Goal: Information Seeking & Learning: Check status

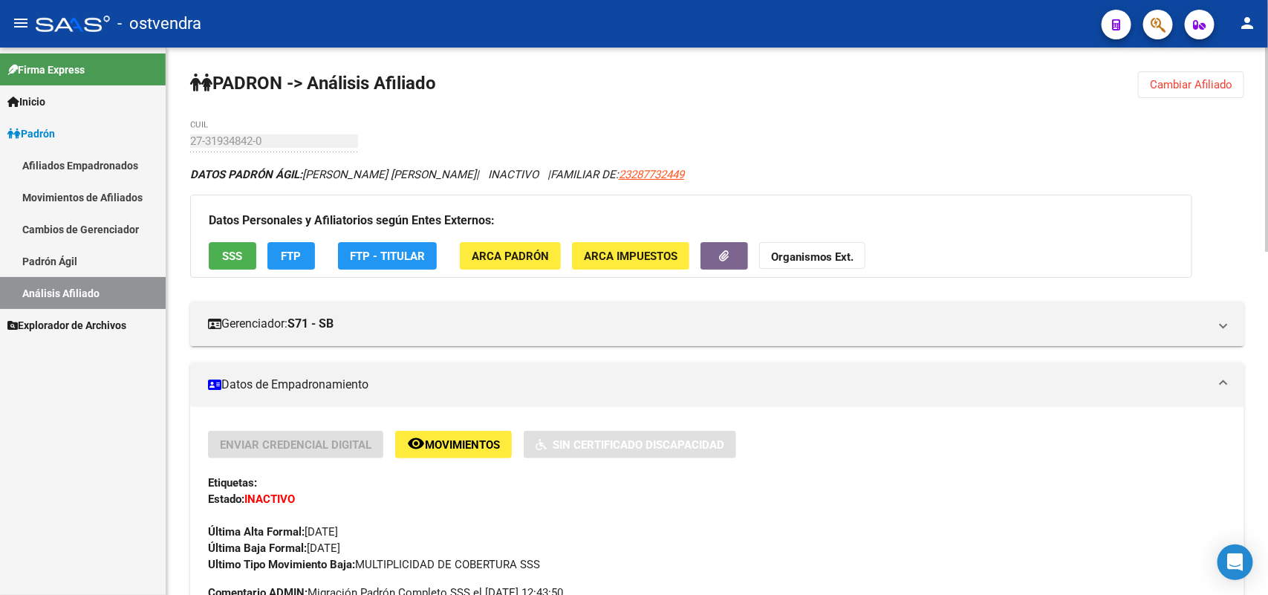
drag, startPoint x: 1194, startPoint y: 84, endPoint x: 481, endPoint y: 395, distance: 778.0
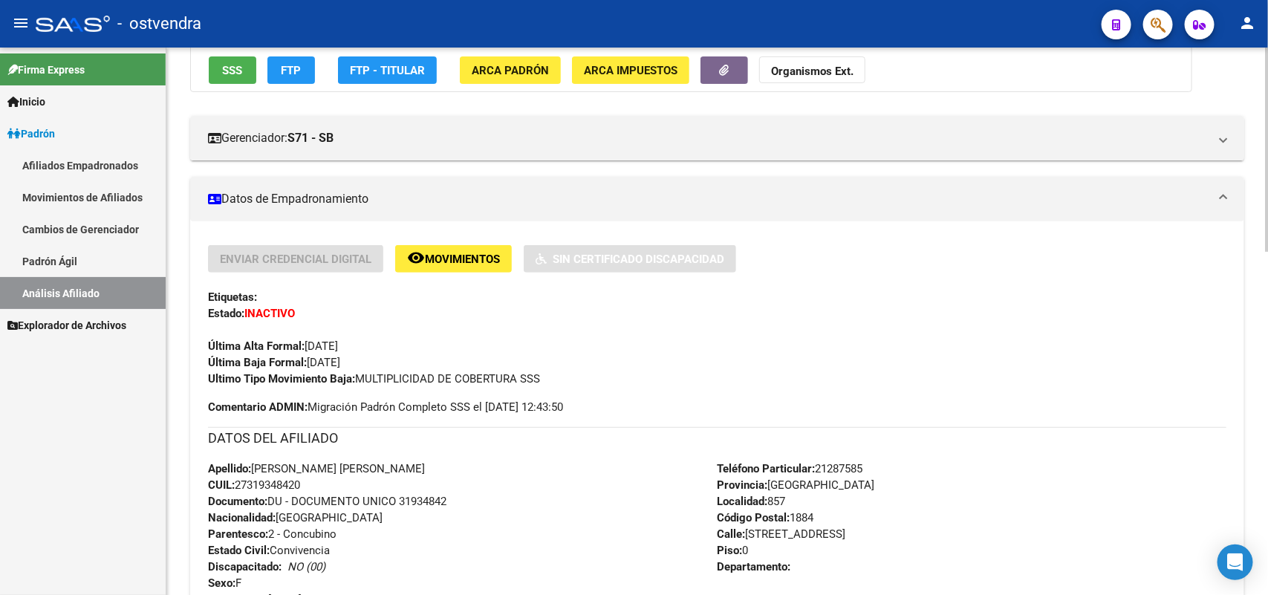
scroll to position [279, 0]
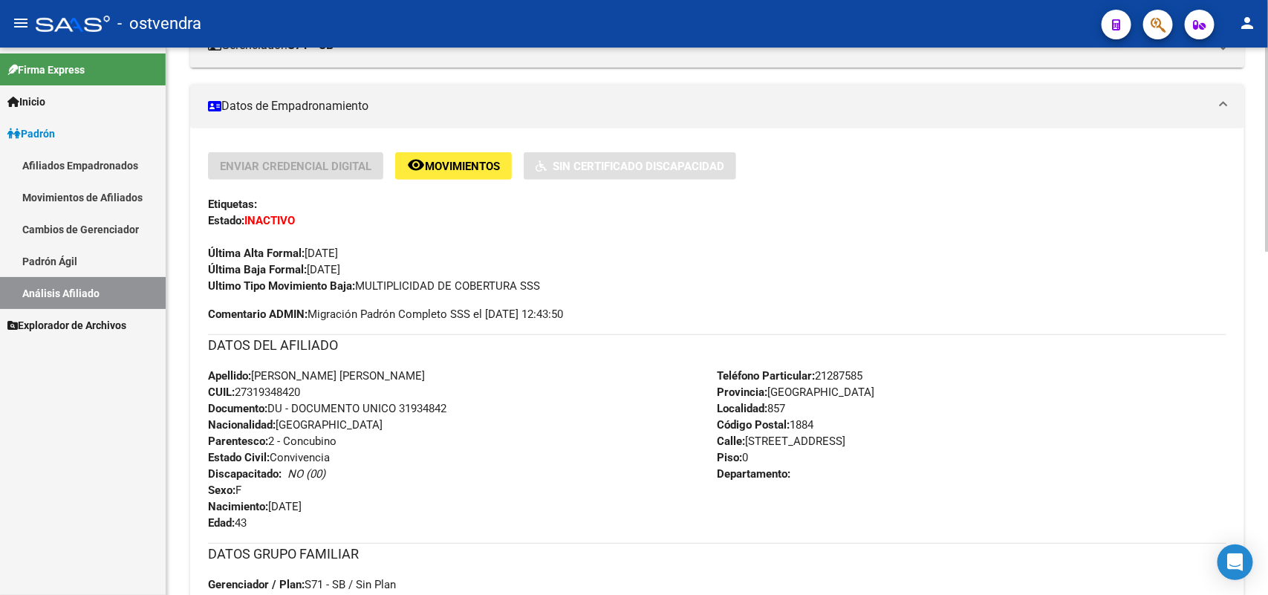
click at [547, 513] on div "Apellido: [PERSON_NAME] [PERSON_NAME] CUIL: 27319348420 Documento: DU - DOCUMEN…" at bounding box center [463, 449] width 510 height 163
drag, startPoint x: 402, startPoint y: 413, endPoint x: 458, endPoint y: 392, distance: 60.4
click at [416, 407] on span "Documento: DU - DOCUMENTO UNICO 31934842" at bounding box center [327, 408] width 239 height 13
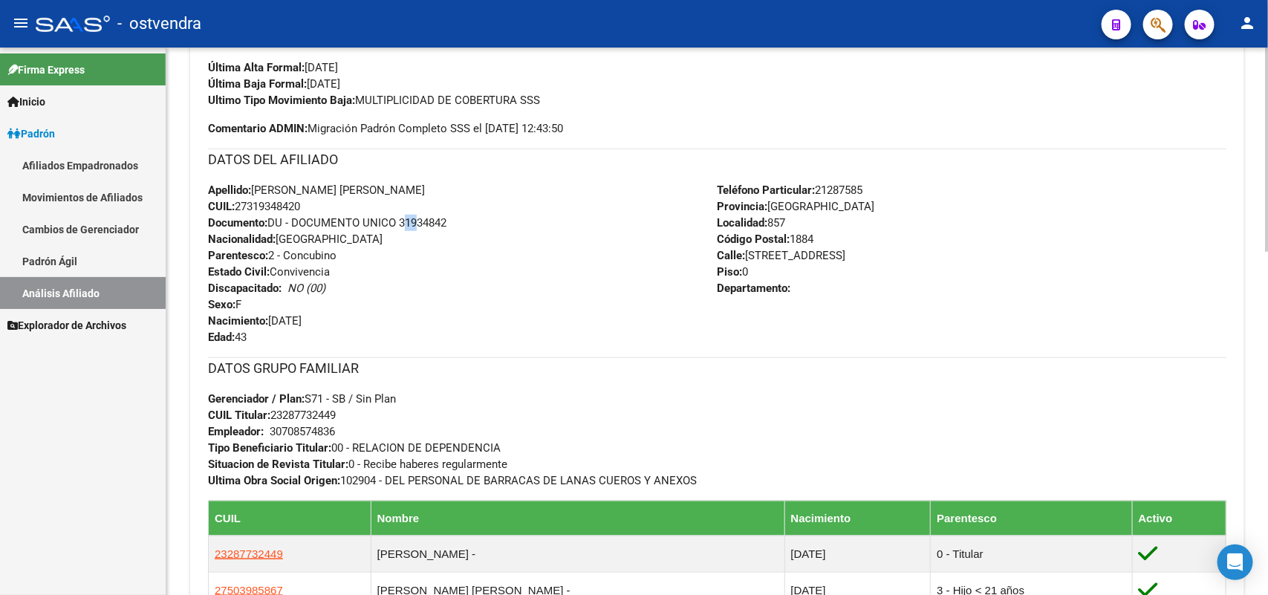
scroll to position [372, 0]
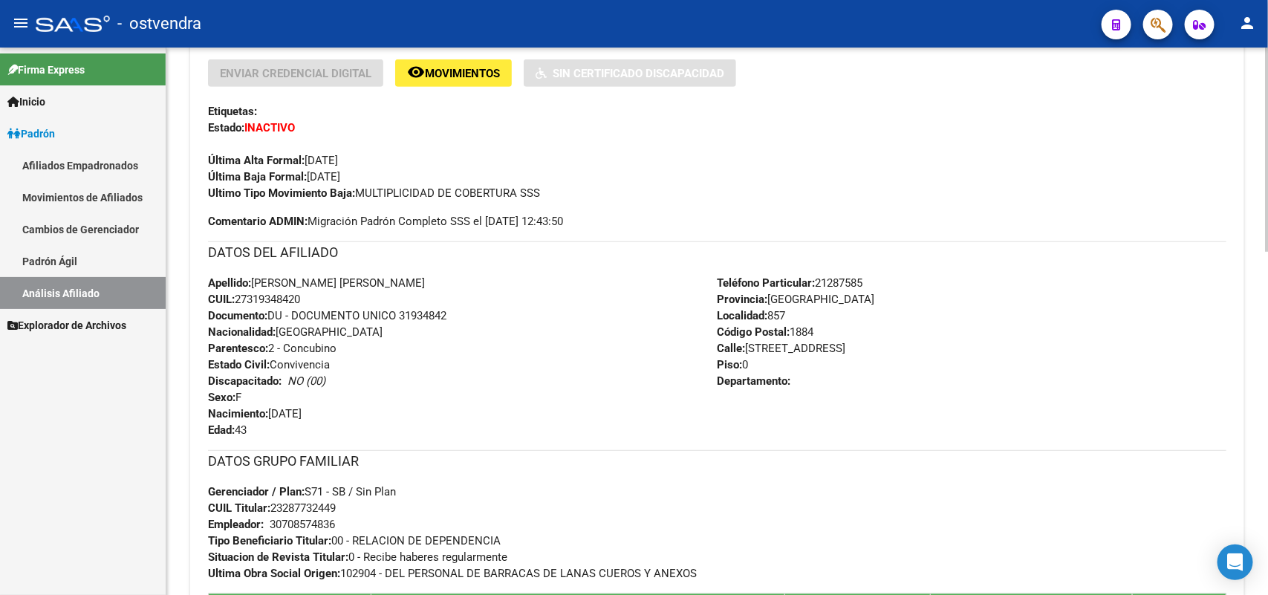
drag, startPoint x: 335, startPoint y: 314, endPoint x: 323, endPoint y: 308, distance: 13.3
click at [333, 311] on span "Documento: DU - DOCUMENTO UNICO 31934842" at bounding box center [327, 315] width 239 height 13
click at [300, 294] on span "CUIL: 27319348420" at bounding box center [254, 299] width 92 height 13
drag, startPoint x: 313, startPoint y: 294, endPoint x: 239, endPoint y: 294, distance: 74.3
click at [239, 294] on div "Apellido: [PERSON_NAME] [PERSON_NAME] CUIL: 27319348420 Documento: DU - DOCUMEN…" at bounding box center [463, 356] width 510 height 163
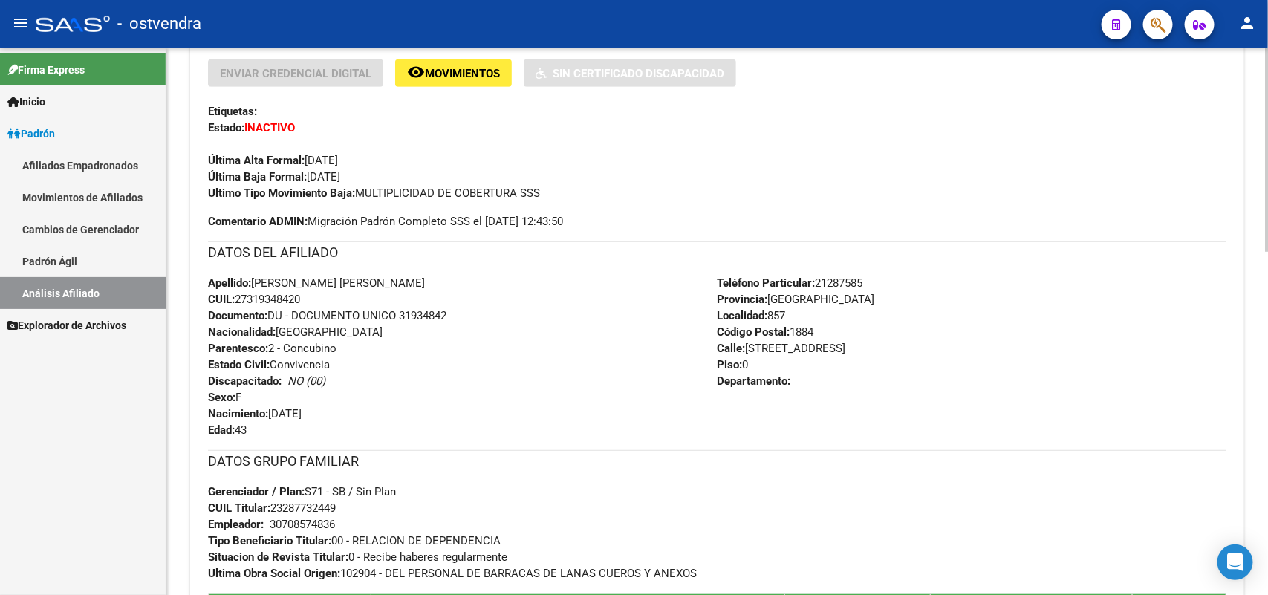
copy span "27319348420"
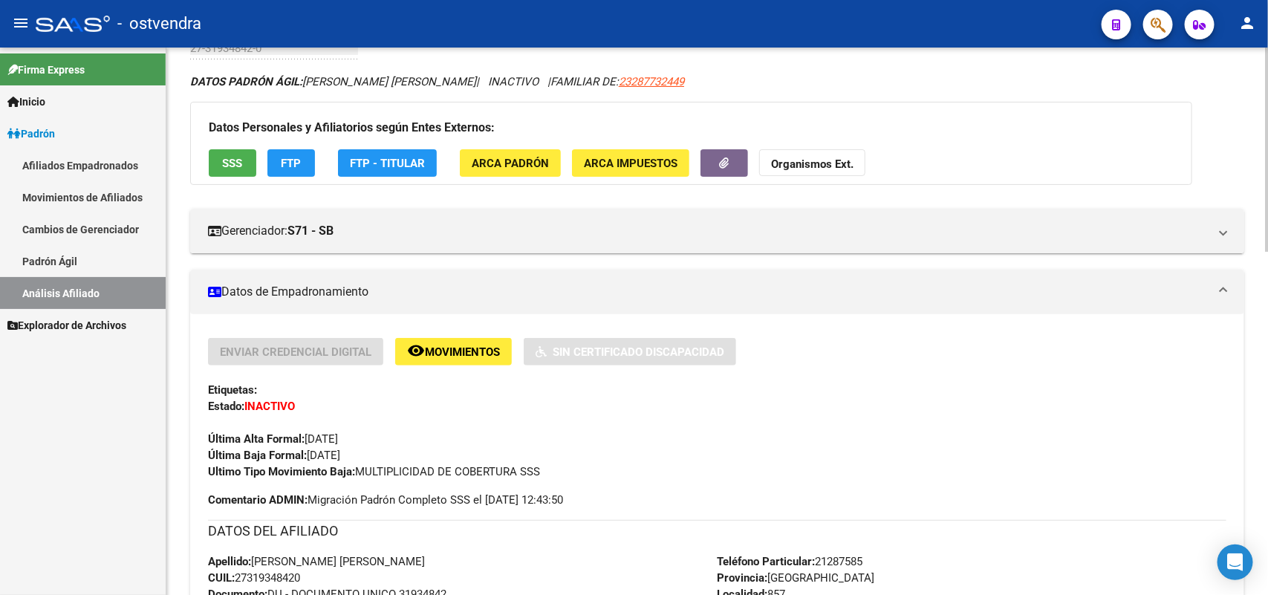
scroll to position [0, 0]
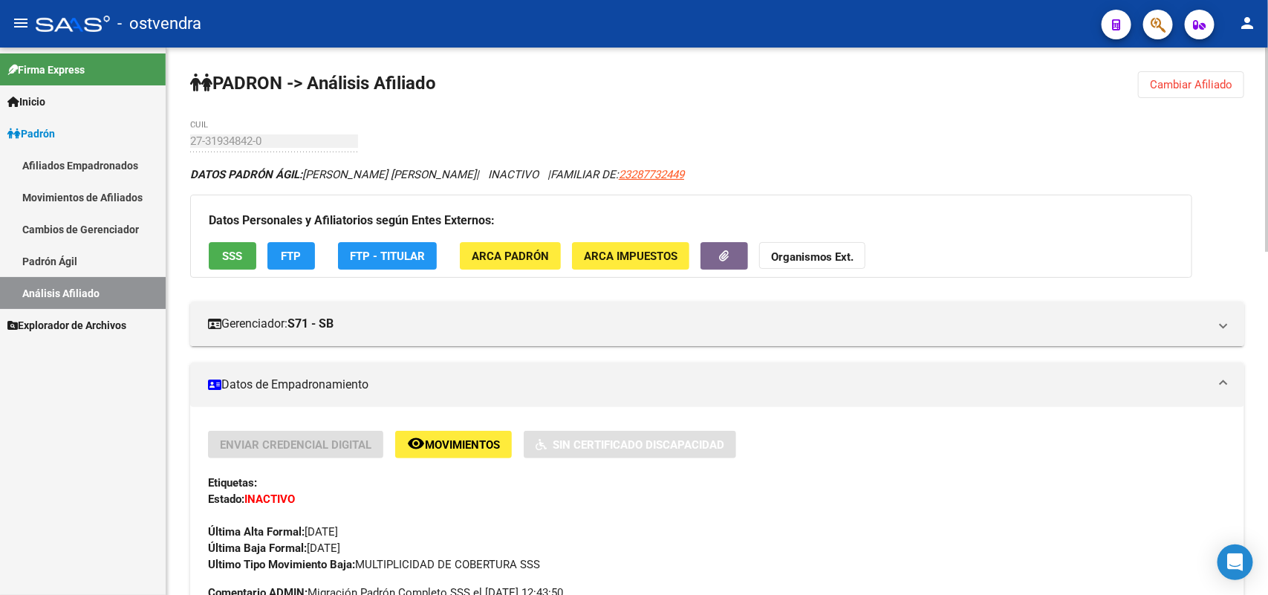
drag, startPoint x: 1216, startPoint y: 85, endPoint x: 559, endPoint y: 146, distance: 660.3
click at [1164, 90] on span "Cambiar Afiliado" at bounding box center [1191, 84] width 82 height 13
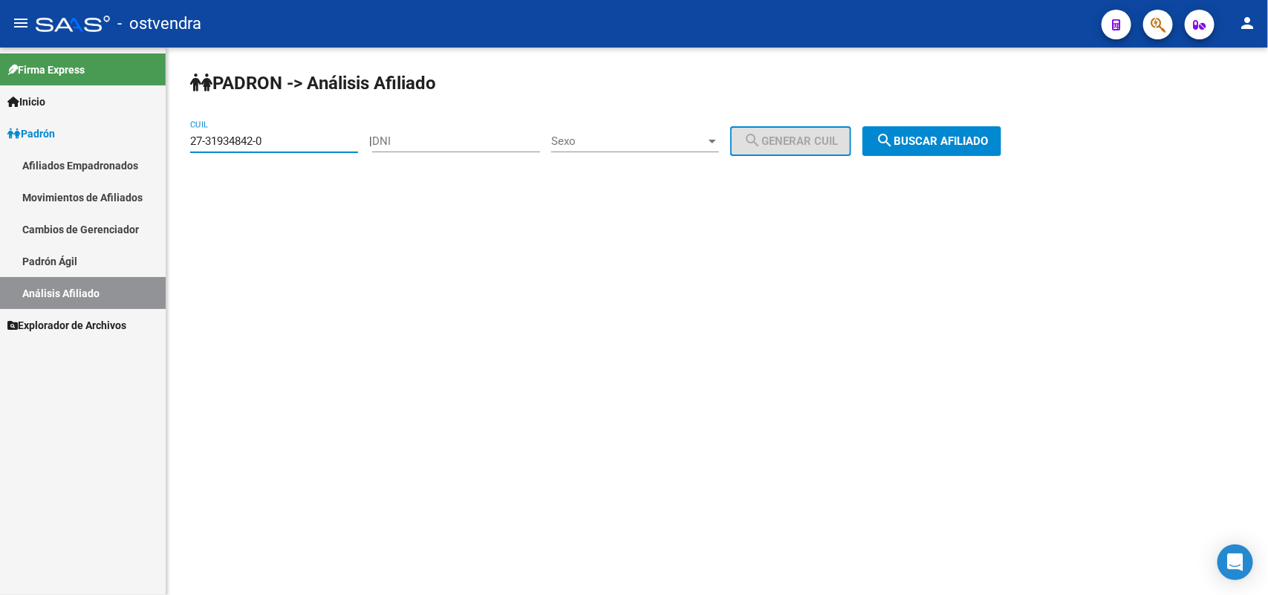
click at [316, 140] on input "27-31934842-0" at bounding box center [274, 140] width 168 height 13
drag, startPoint x: 316, startPoint y: 140, endPoint x: 0, endPoint y: 192, distance: 320.0
click at [0, 192] on mat-sidenav-container "Firma Express Inicio Instructivos Contacto OS Padrón Afiliados Empadronados Mov…" at bounding box center [634, 322] width 1268 height 548
paste input "91-72"
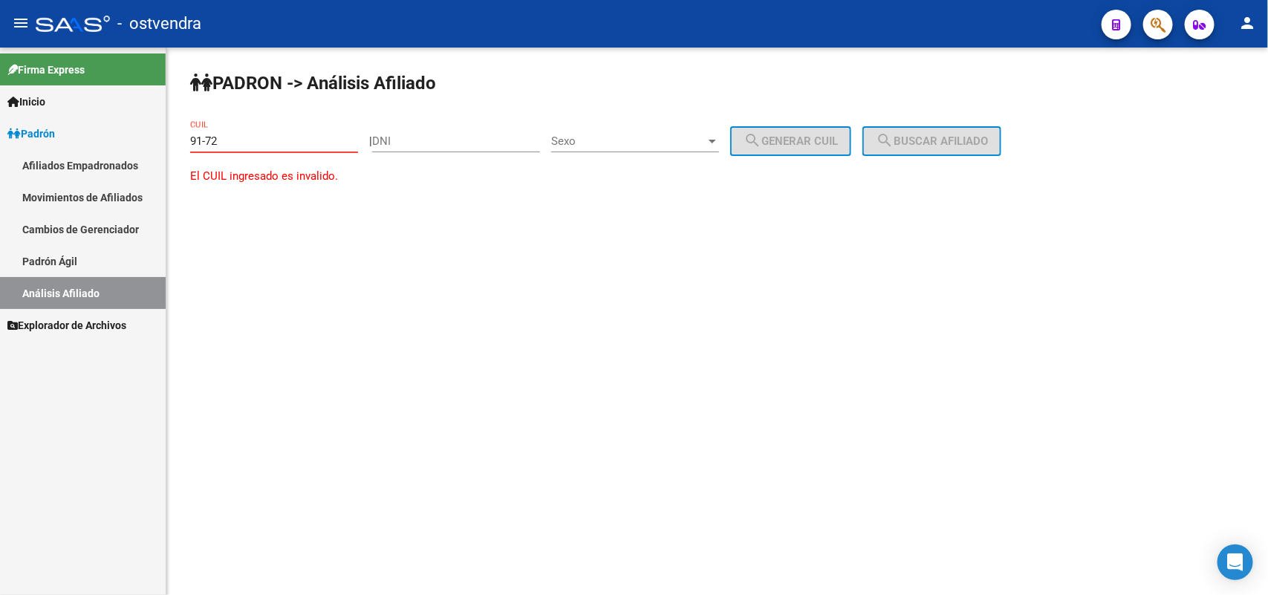
drag, startPoint x: 288, startPoint y: 139, endPoint x: 32, endPoint y: 149, distance: 256.5
click at [32, 149] on mat-sidenav-container "Firma Express Inicio Instructivos Contacto OS Padrón Afiliados Empadronados Mov…" at bounding box center [634, 322] width 1268 height 548
paste input "20-55181978-8"
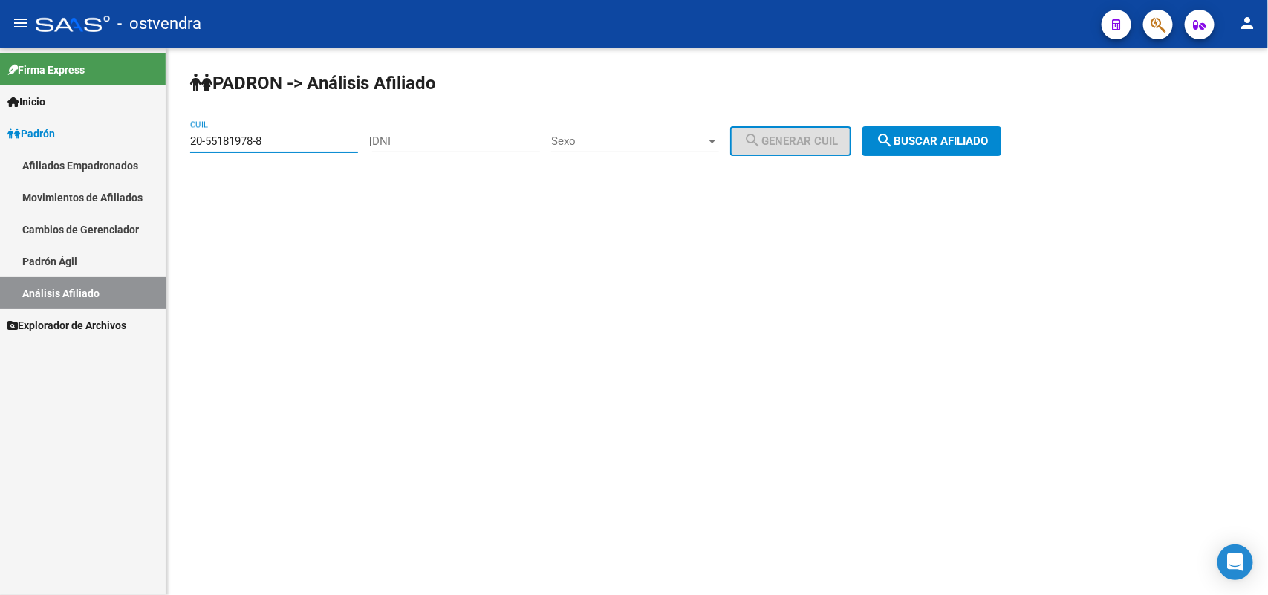
click at [955, 152] on button "search Buscar afiliado" at bounding box center [932, 141] width 139 height 30
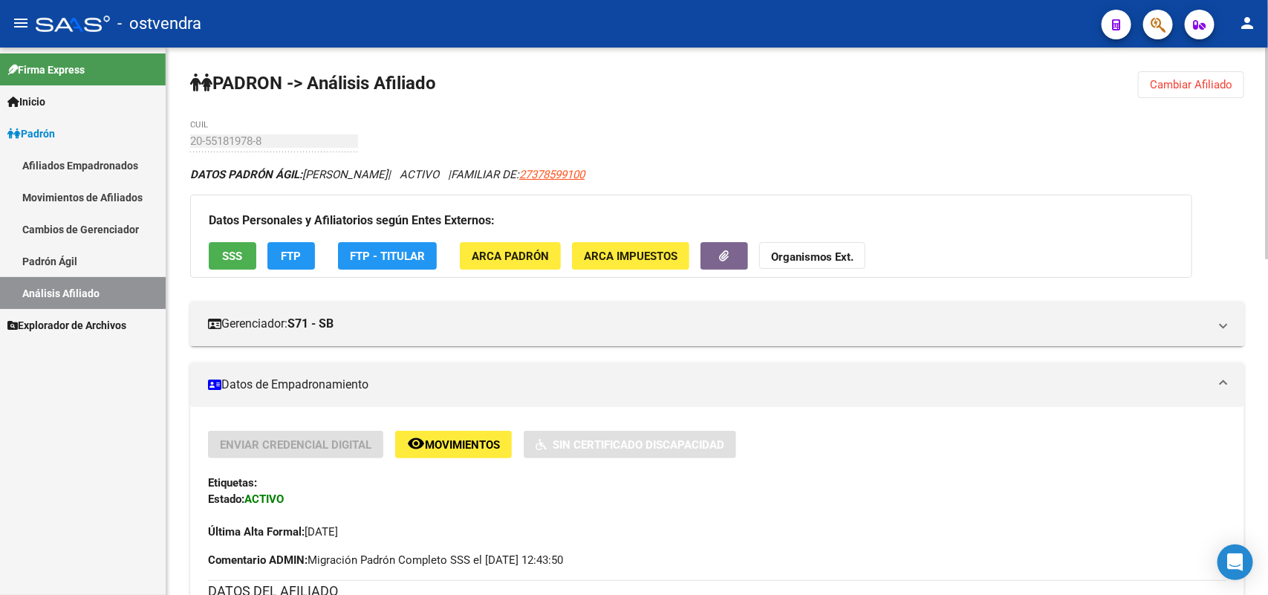
click at [1170, 91] on button "Cambiar Afiliado" at bounding box center [1191, 84] width 106 height 27
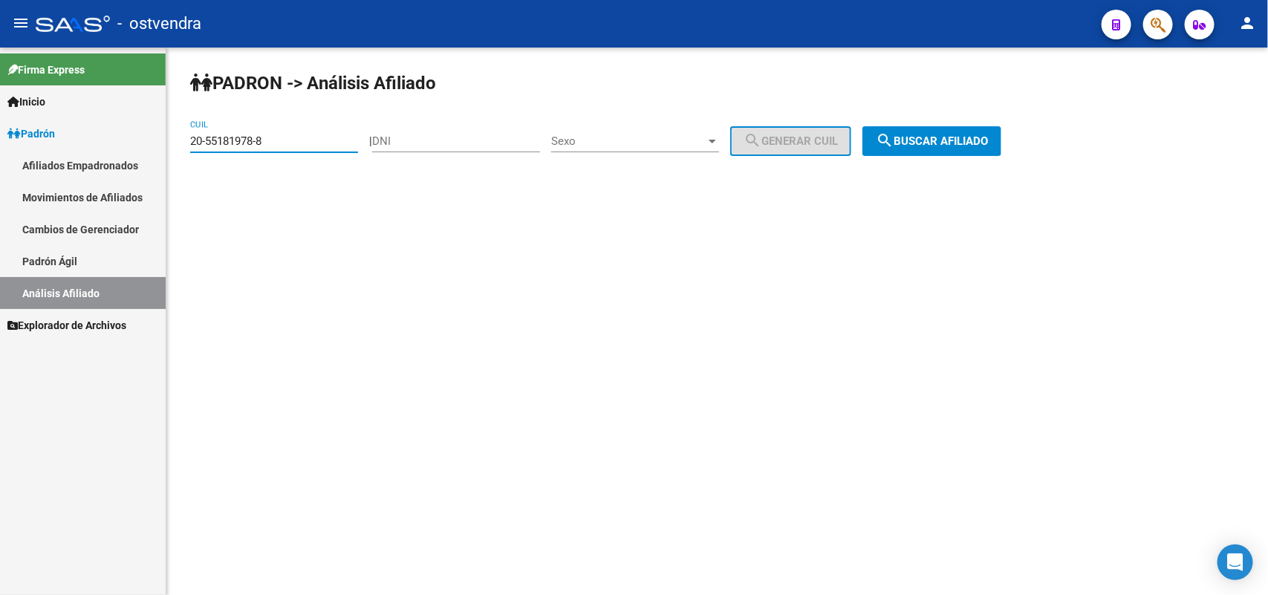
drag, startPoint x: 325, startPoint y: 142, endPoint x: 39, endPoint y: 142, distance: 286.8
click at [1, 146] on mat-sidenav-container "Firma Express Inicio Instructivos Contacto OS Padrón Afiliados Empadronados Mov…" at bounding box center [634, 322] width 1268 height 548
paste input "38661845-4"
click at [894, 135] on mat-icon "search" at bounding box center [885, 141] width 18 height 18
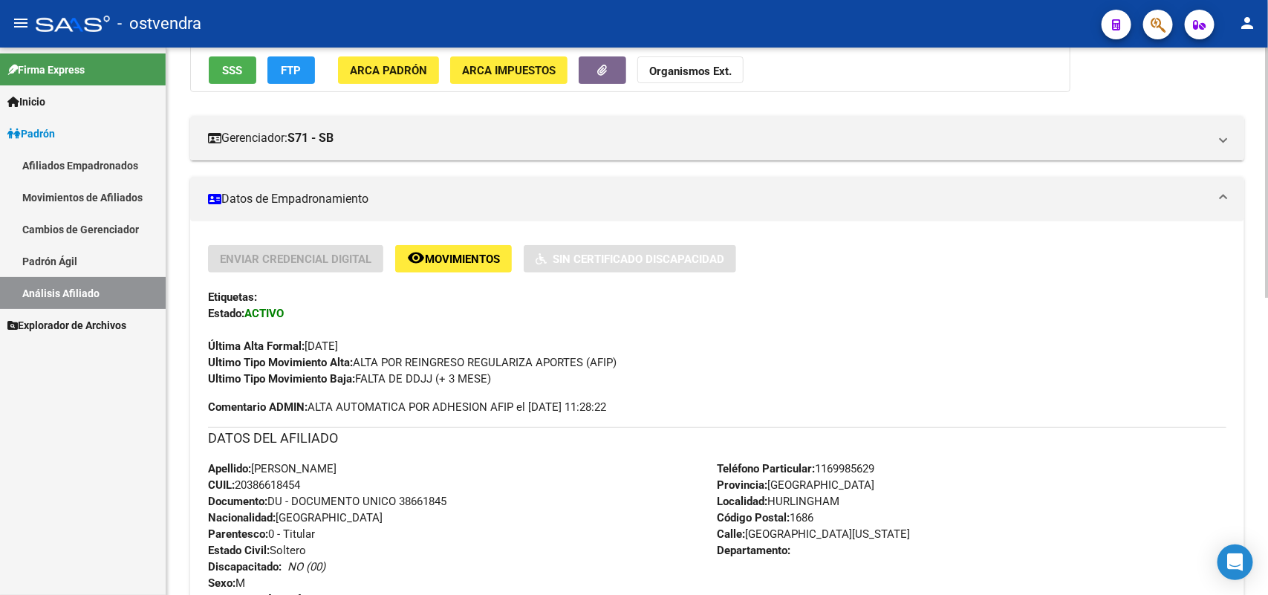
scroll to position [279, 0]
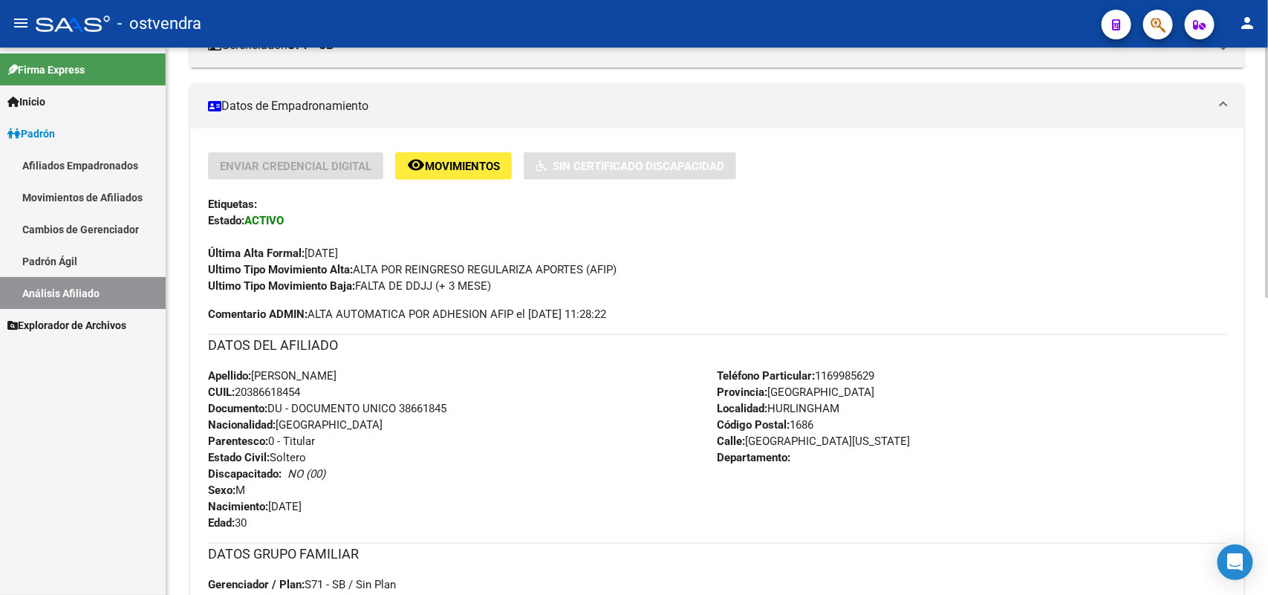
click at [317, 291] on div "Ultimo Tipo Movimiento Baja: FALTA DE DDJJ (+ 3 MESE)" at bounding box center [717, 286] width 1019 height 16
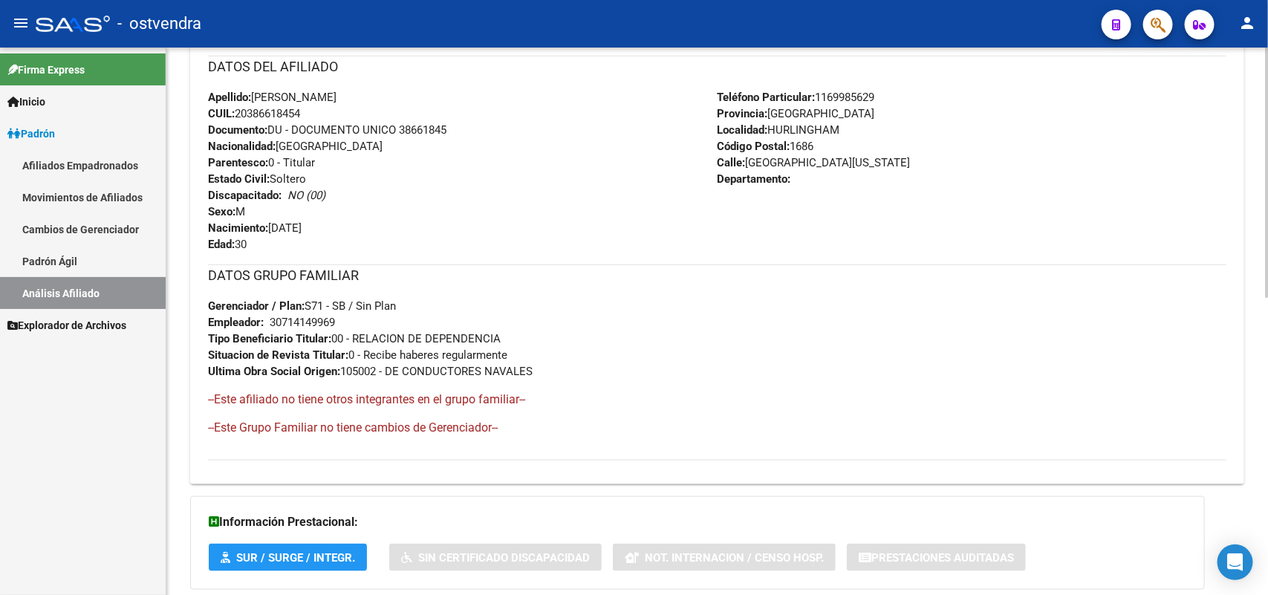
scroll to position [372, 0]
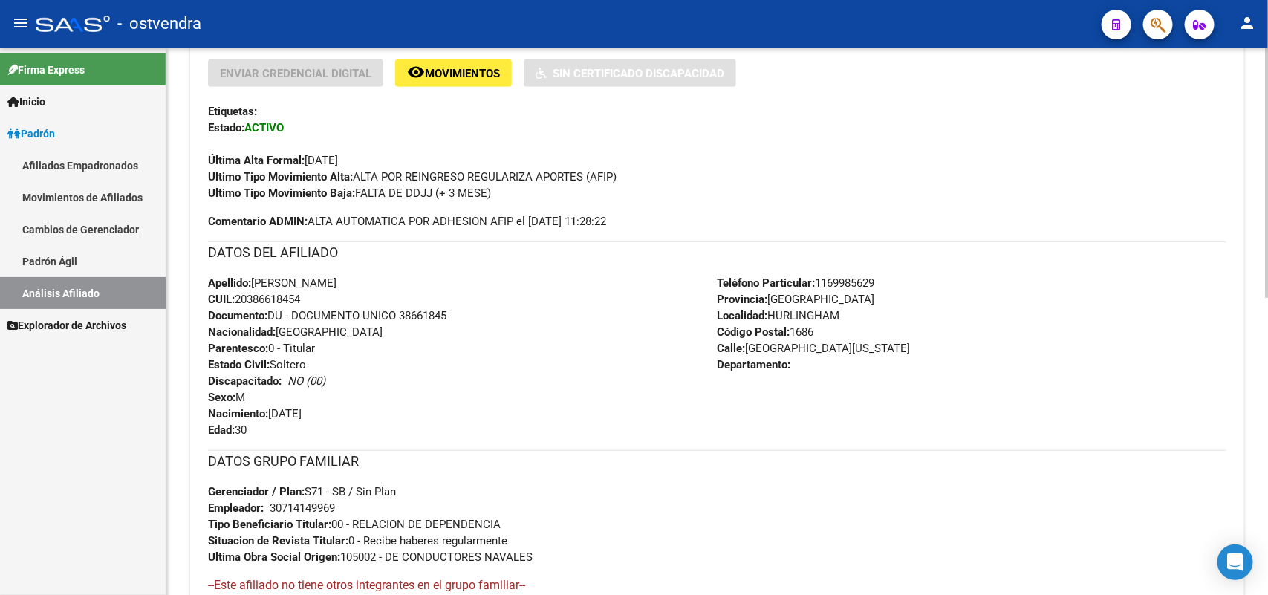
click at [311, 295] on div "Apellido: [PERSON_NAME]: 20386618454 Documento: DU - DOCUMENTO UNICO 38661845 N…" at bounding box center [463, 356] width 510 height 163
drag, startPoint x: 311, startPoint y: 295, endPoint x: 239, endPoint y: 298, distance: 71.4
click at [239, 298] on div "Apellido: [PERSON_NAME]: 20386618454 Documento: DU - DOCUMENTO UNICO 38661845 N…" at bounding box center [463, 356] width 510 height 163
copy span "20386618454"
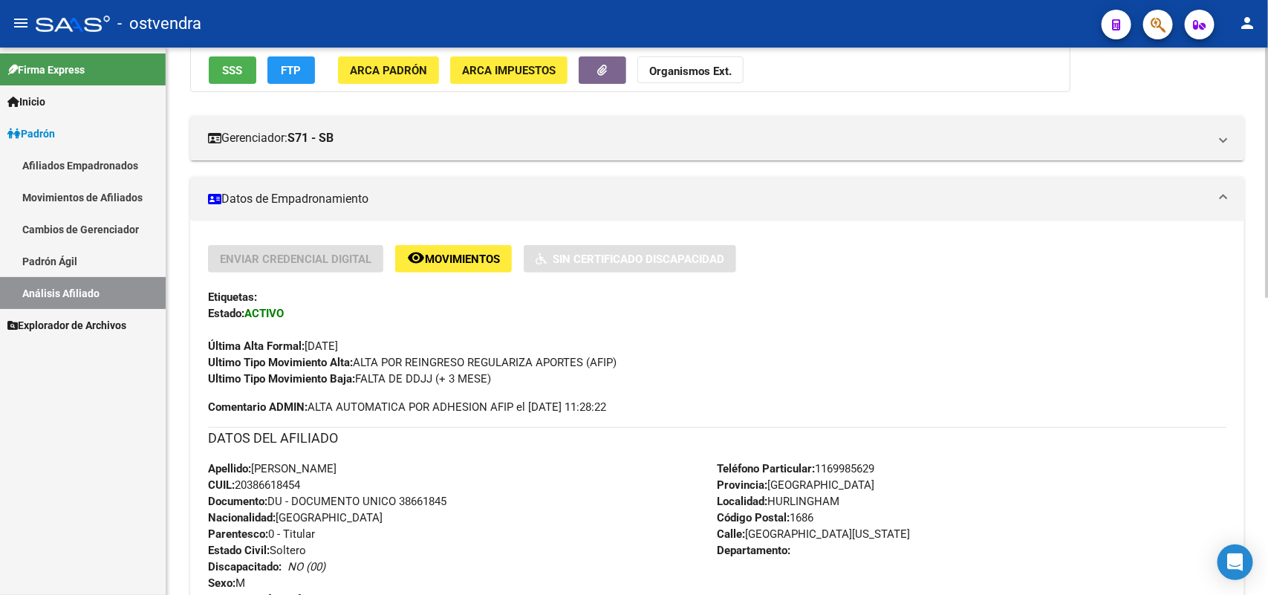
scroll to position [279, 0]
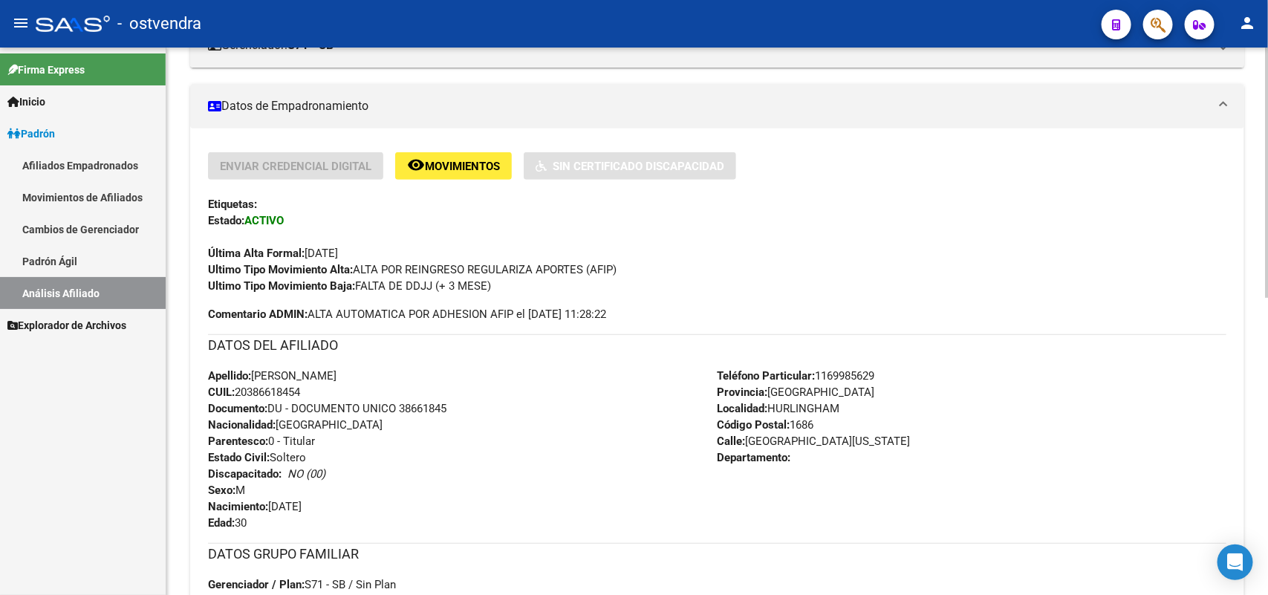
click at [308, 405] on span "Documento: DU - DOCUMENTO UNICO 38661845" at bounding box center [327, 408] width 239 height 13
drag, startPoint x: 305, startPoint y: 392, endPoint x: 238, endPoint y: 392, distance: 67.6
click at [238, 392] on span "CUIL: 20386618454" at bounding box center [254, 392] width 92 height 13
copy span "20386618454"
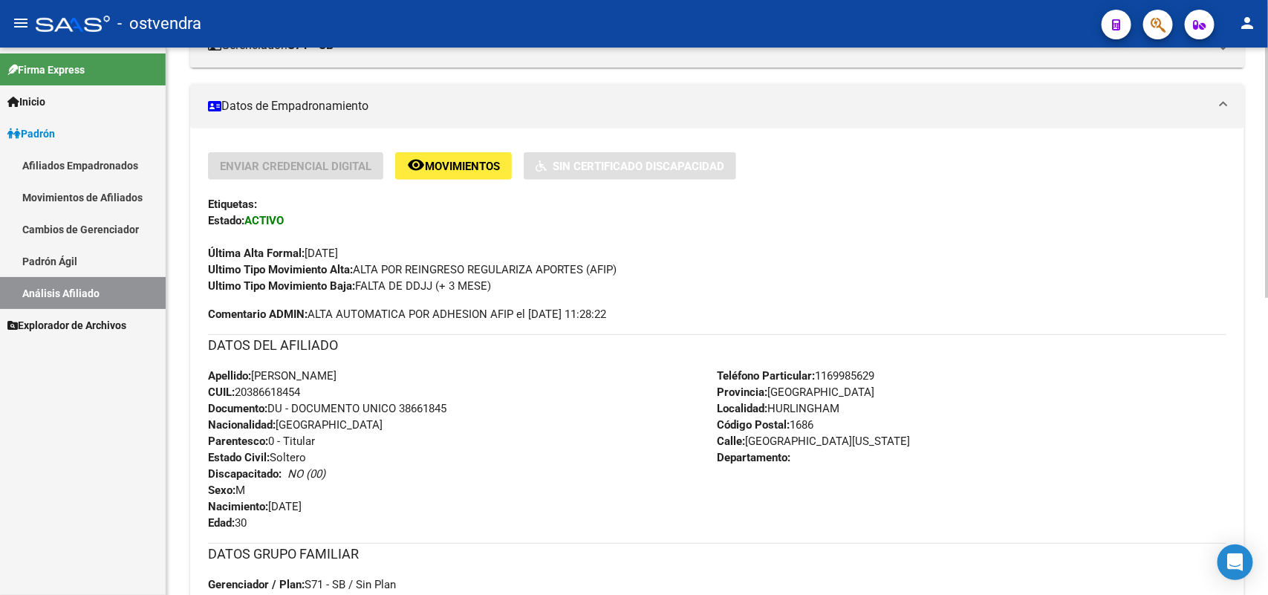
scroll to position [557, 0]
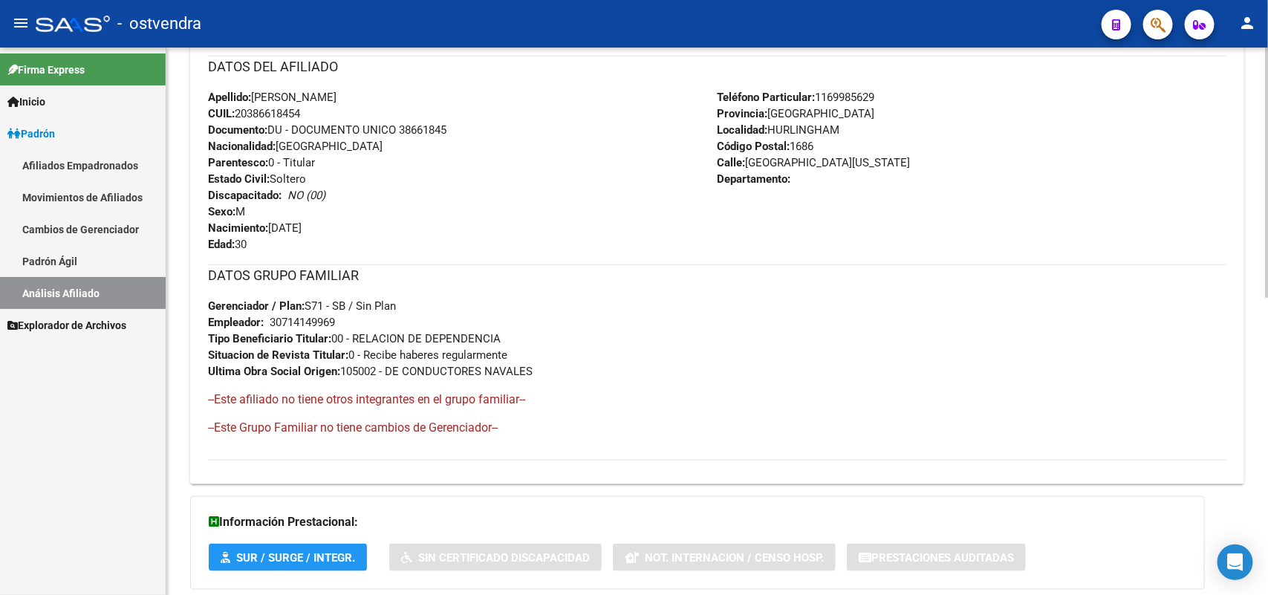
copy span "20386618454"
click at [811, 299] on div "DATOS GRUPO FAMILIAR Gerenciador / Plan: S71 - SB / Sin Plan Empleador: 3071414…" at bounding box center [717, 322] width 1019 height 115
click at [267, 111] on span "CUIL: 20386618454" at bounding box center [254, 113] width 92 height 13
click at [672, 279] on h3 "DATOS GRUPO FAMILIAR" at bounding box center [717, 275] width 1019 height 21
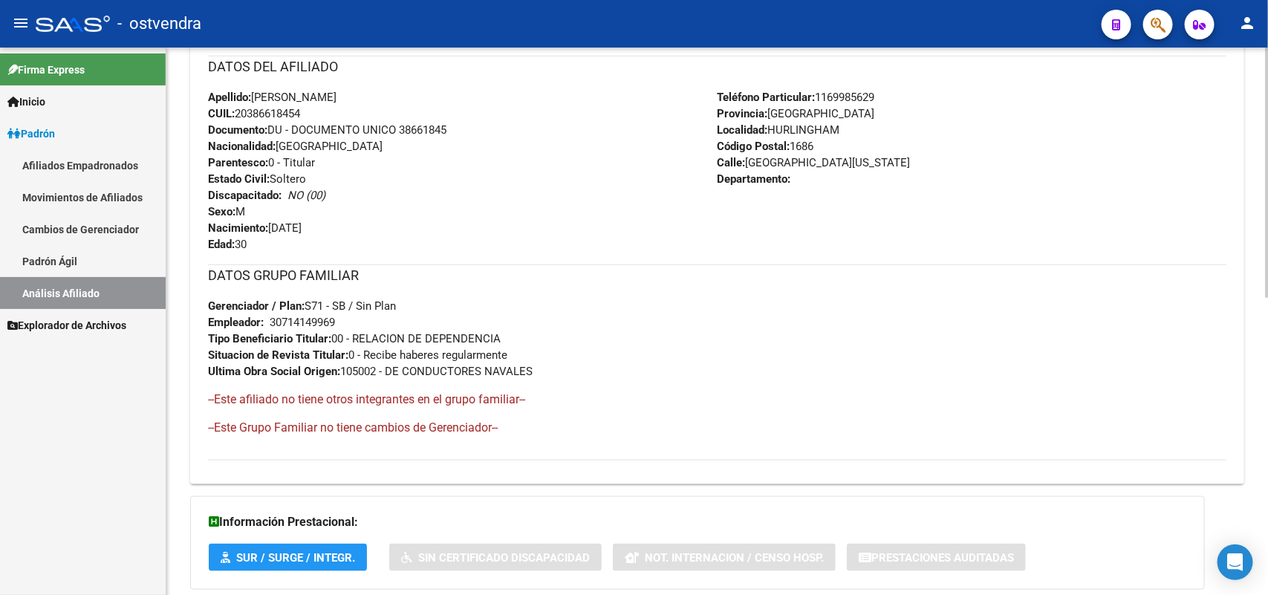
drag, startPoint x: 626, startPoint y: 85, endPoint x: 636, endPoint y: 80, distance: 12.0
click at [634, 82] on div "DATOS DEL AFILIADO" at bounding box center [717, 72] width 1019 height 33
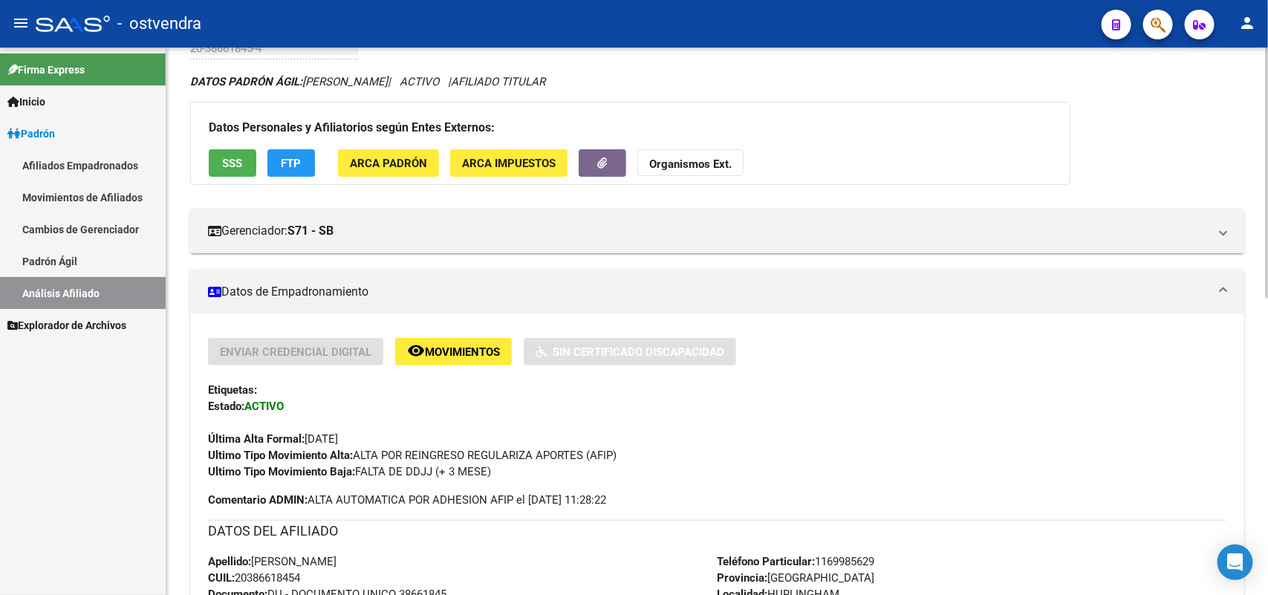
scroll to position [279, 0]
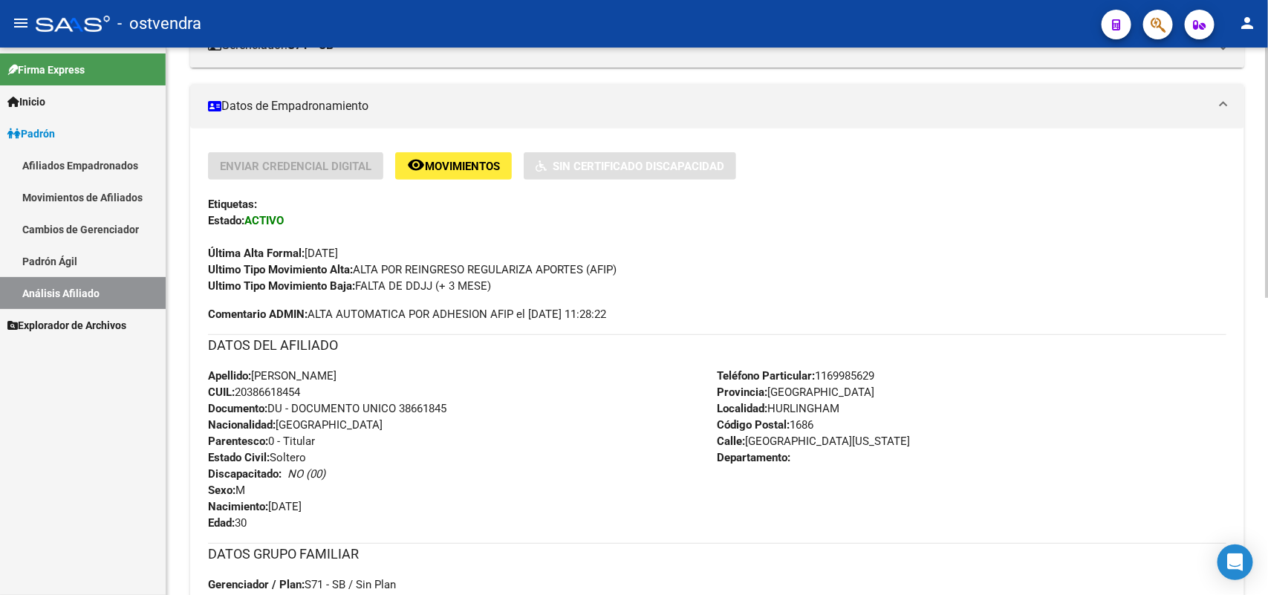
click at [317, 394] on div "Apellido: [PERSON_NAME]: 20386618454 Documento: DU - DOCUMENTO UNICO 38661845 N…" at bounding box center [463, 449] width 510 height 163
drag, startPoint x: 303, startPoint y: 387, endPoint x: 239, endPoint y: 390, distance: 64.7
click at [239, 390] on div "Apellido: [PERSON_NAME]: 20386618454 Documento: DU - DOCUMENTO UNICO 38661845 N…" at bounding box center [463, 449] width 510 height 163
copy span "20386618454"
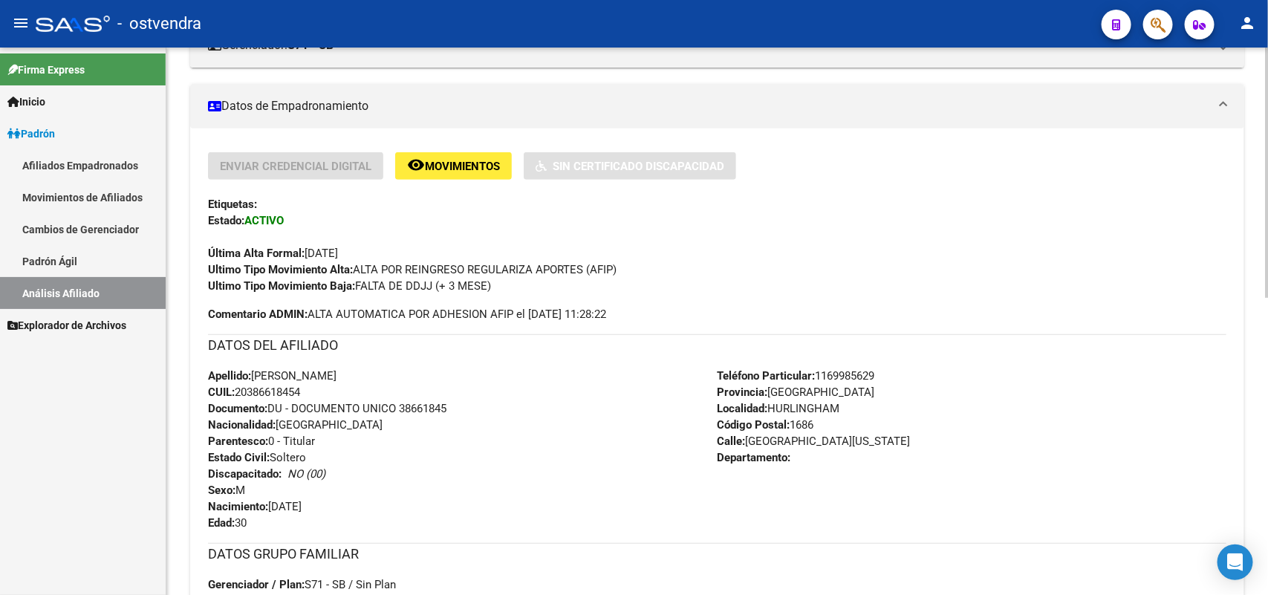
copy span "20386618454"
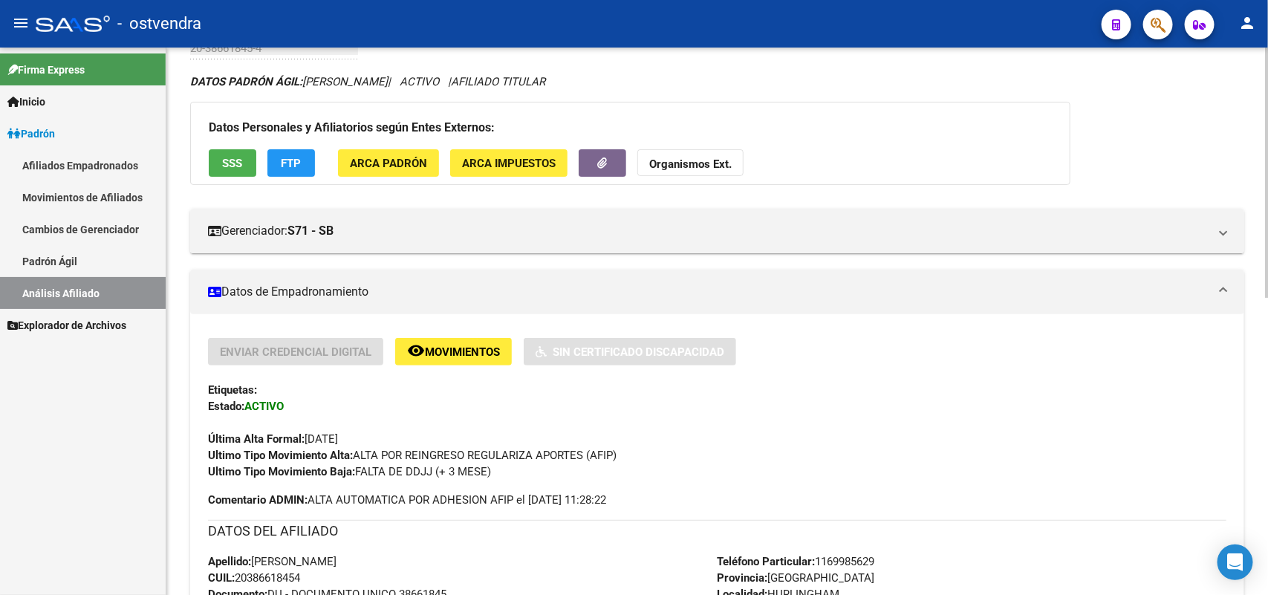
scroll to position [0, 0]
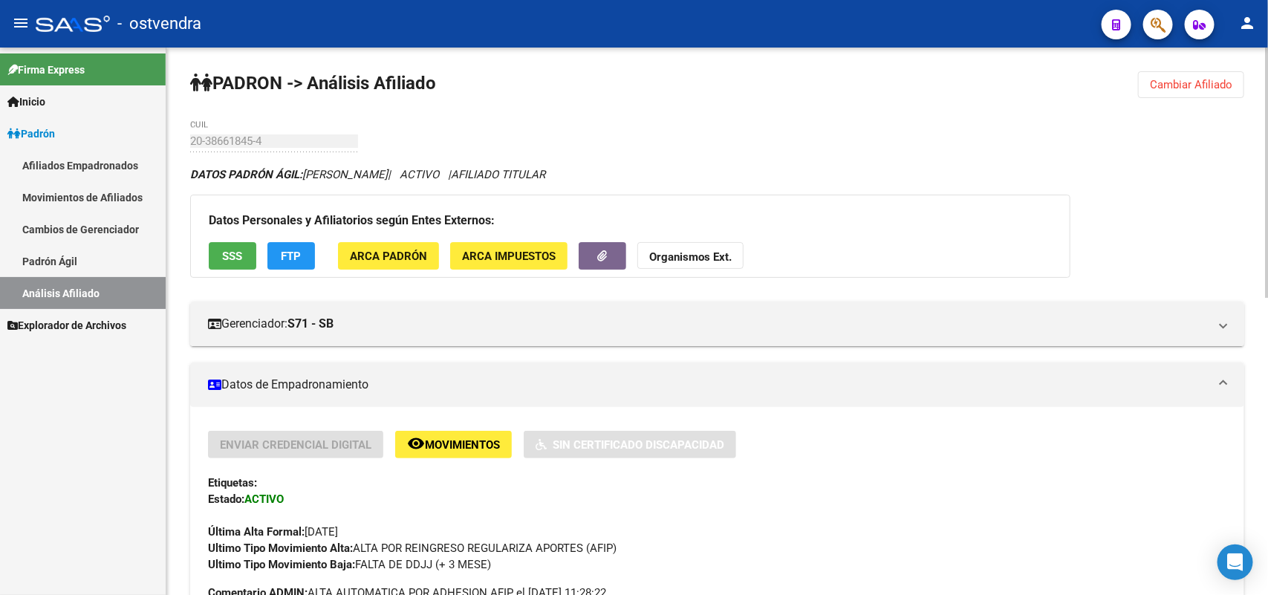
click at [1169, 94] on button "Cambiar Afiliado" at bounding box center [1191, 84] width 106 height 27
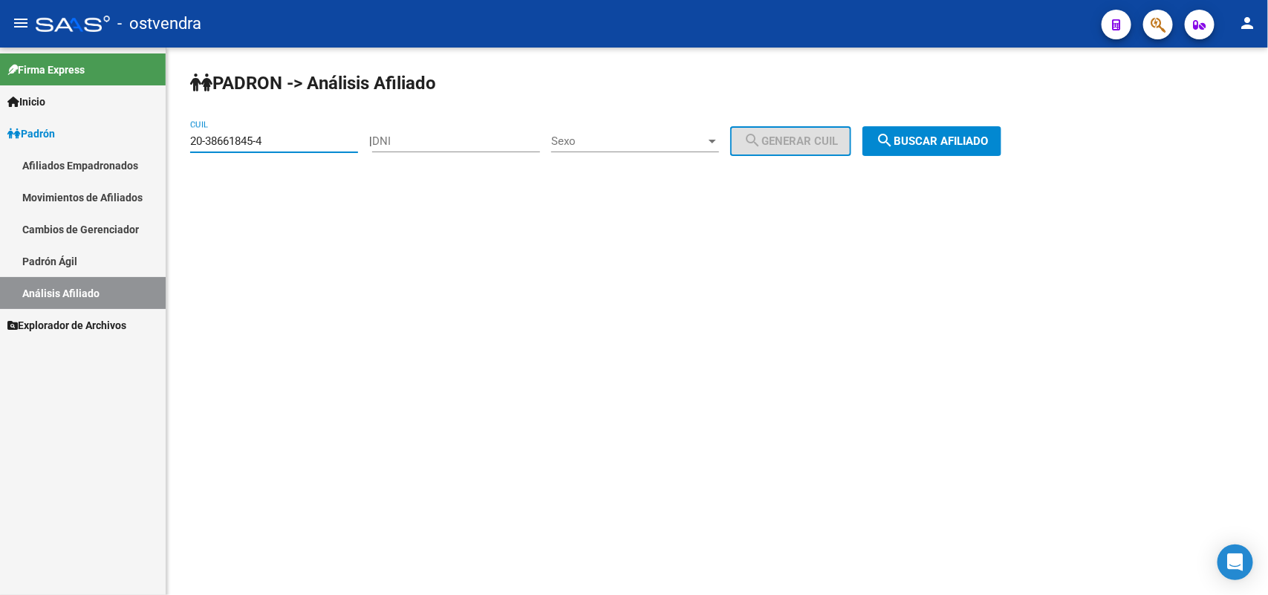
drag, startPoint x: 306, startPoint y: 146, endPoint x: 71, endPoint y: 160, distance: 236.0
click at [4, 162] on mat-sidenav-container "Firma Express Inicio Instructivos Contacto OS Padrón Afiliados Empadronados Mov…" at bounding box center [634, 322] width 1268 height 548
paste input "27950421-7"
click at [981, 141] on span "search Buscar afiliado" at bounding box center [932, 140] width 112 height 13
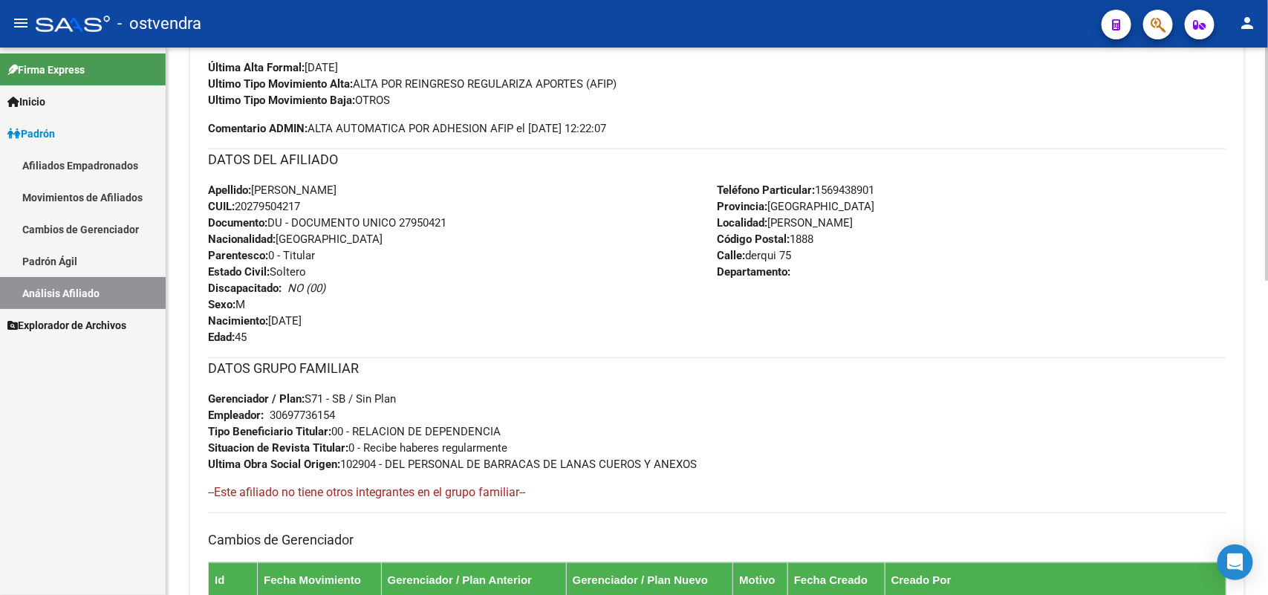
scroll to position [279, 0]
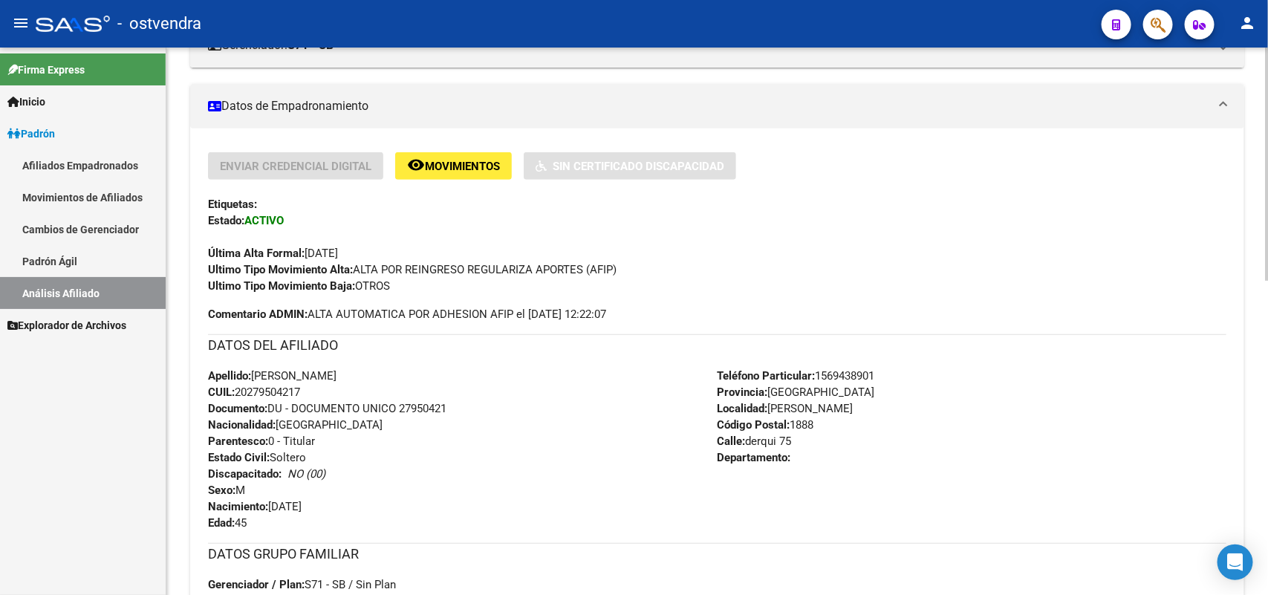
click at [537, 314] on span "Comentario ADMIN: ALTA AUTOMATICA POR ADHESION AFIP el [DATE] 12:22:07" at bounding box center [407, 314] width 398 height 16
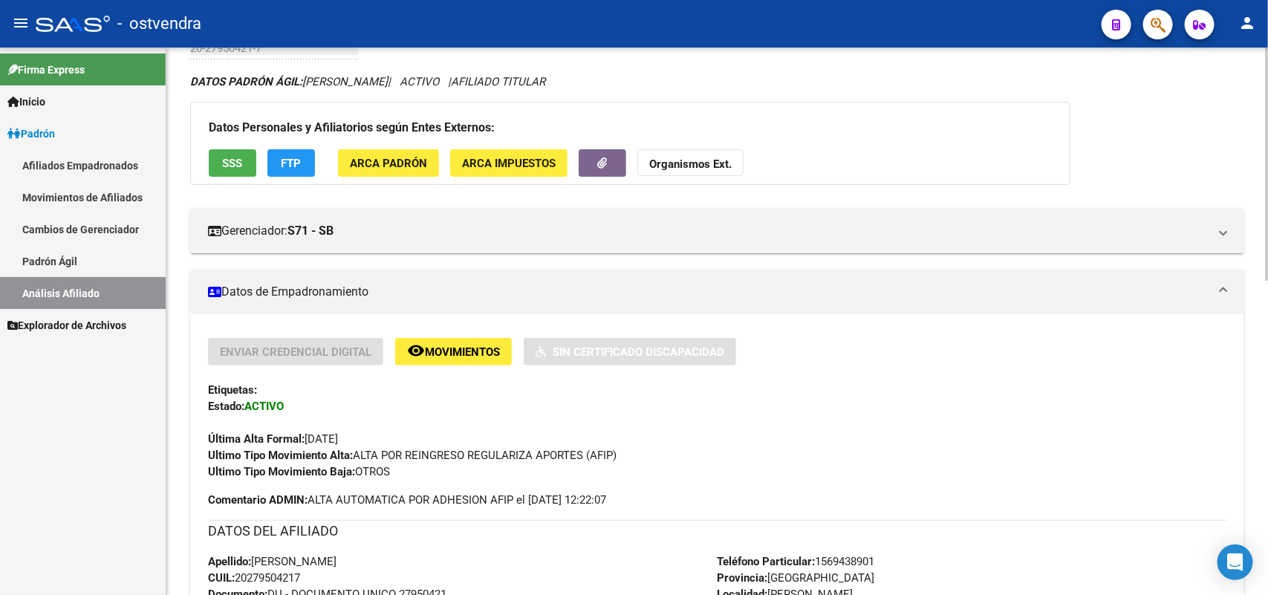
scroll to position [0, 0]
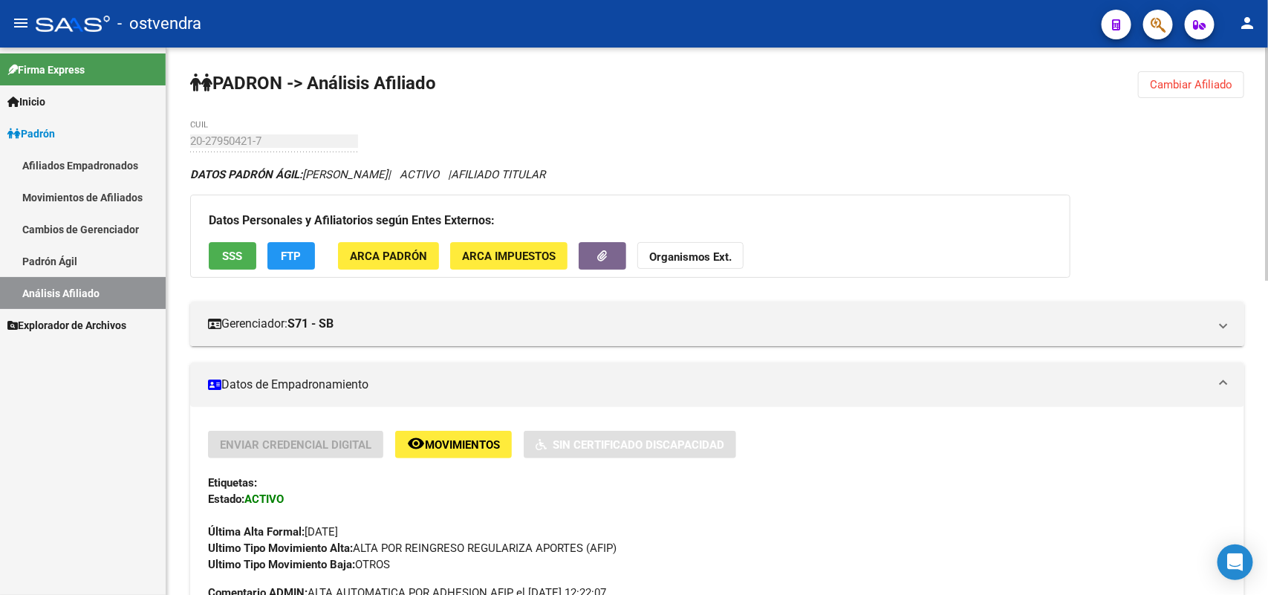
click at [384, 363] on mat-expansion-panel-header "Datos de Empadronamiento" at bounding box center [717, 385] width 1054 height 45
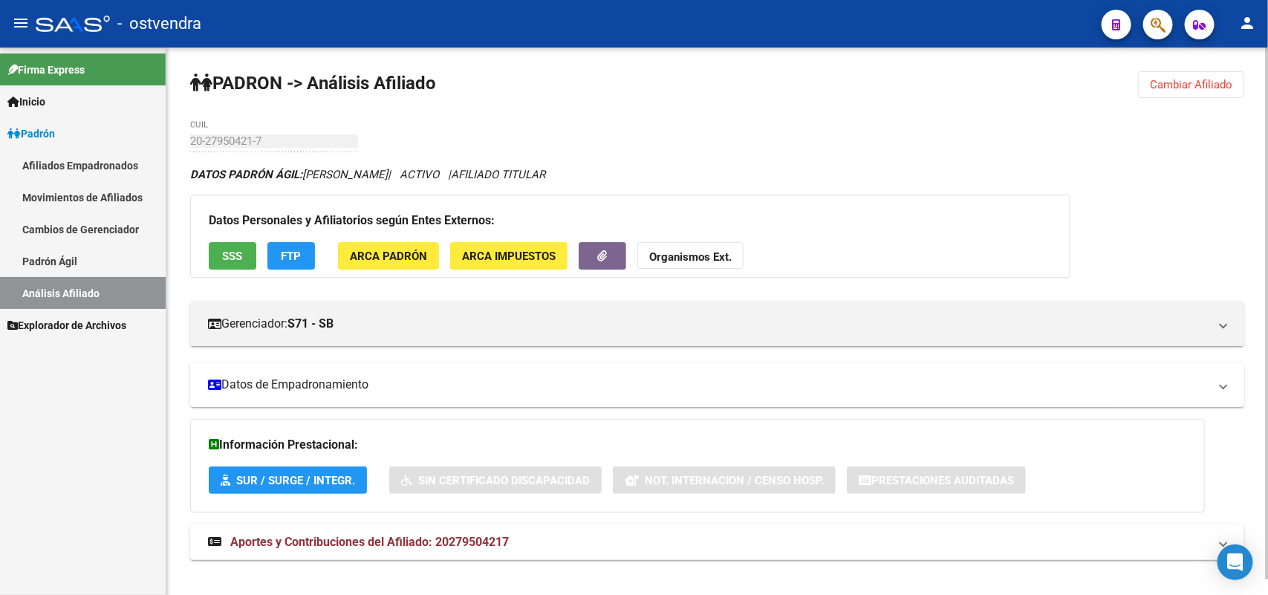
click at [429, 395] on mat-expansion-panel-header "Datos de Empadronamiento" at bounding box center [717, 385] width 1054 height 45
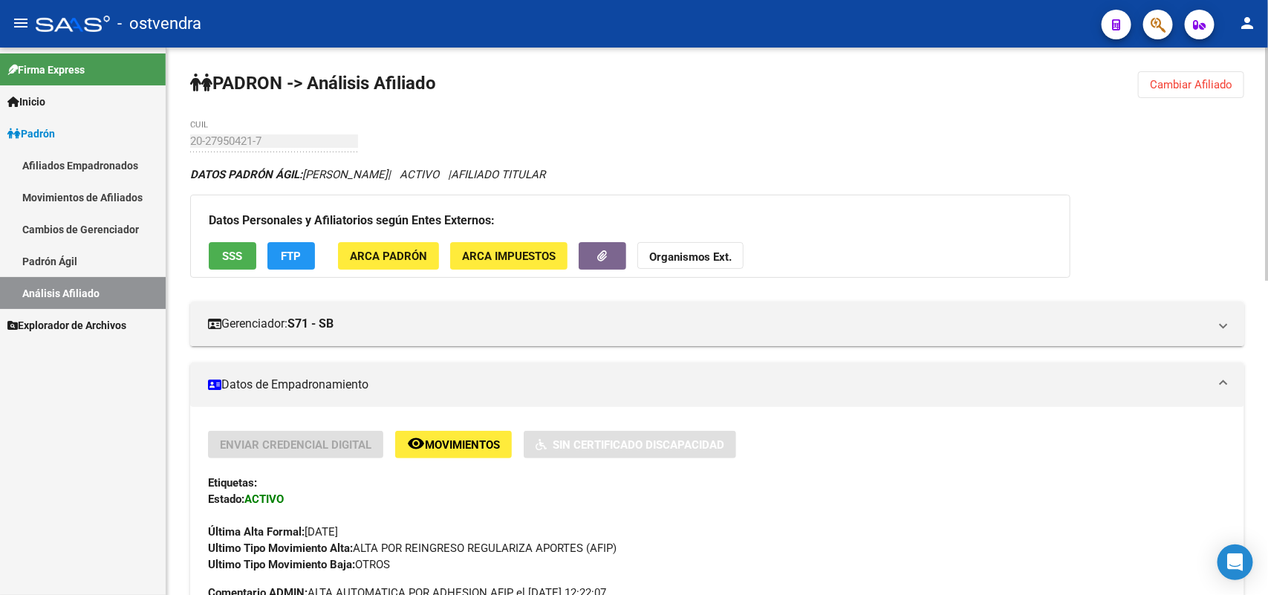
scroll to position [186, 0]
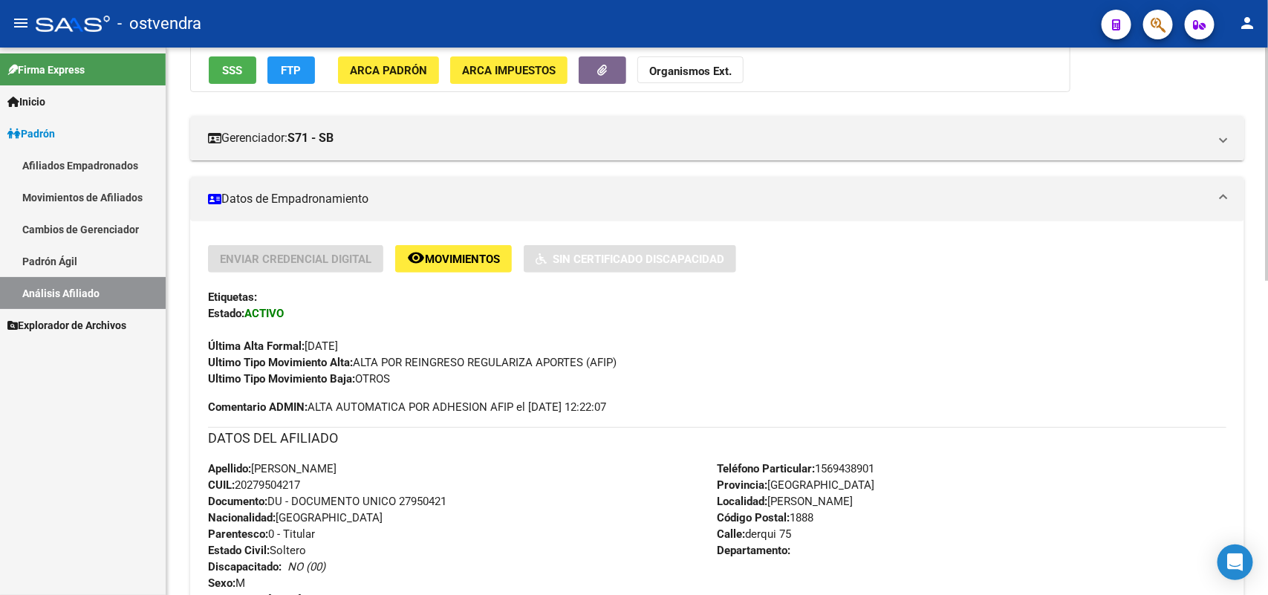
drag, startPoint x: 308, startPoint y: 492, endPoint x: 298, endPoint y: 492, distance: 10.4
click at [302, 492] on div "Apellido: [PERSON_NAME]: 20279504217 Documento: DU - DOCUMENTO UNICO 27950421 N…" at bounding box center [463, 542] width 510 height 163
drag, startPoint x: 250, startPoint y: 481, endPoint x: 299, endPoint y: 476, distance: 49.3
click at [299, 476] on div "Apellido: [PERSON_NAME]: 20279504217 Documento: DU - DOCUMENTO UNICO 27950421 N…" at bounding box center [463, 542] width 510 height 163
copy div "NRADO [PERSON_NAME]: 20"
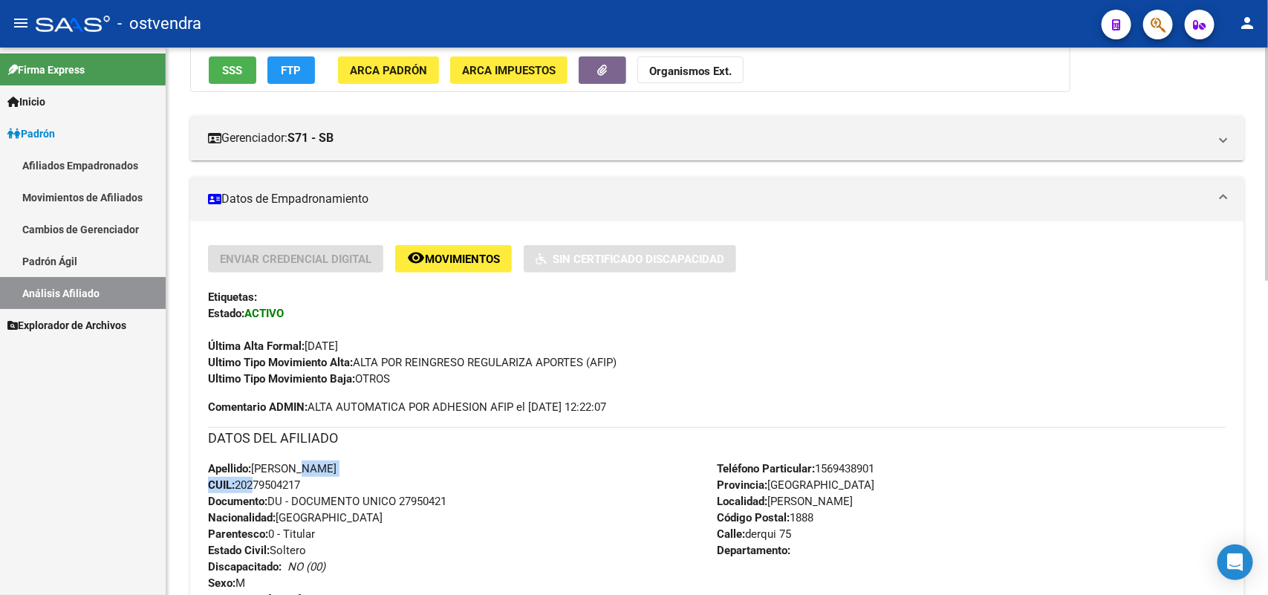
click at [244, 491] on div "Apellido: [PERSON_NAME]: 20279504217 Documento: DU - DOCUMENTO UNICO 27950421 N…" at bounding box center [463, 542] width 510 height 163
drag, startPoint x: 369, startPoint y: 499, endPoint x: 265, endPoint y: 519, distance: 106.5
click at [361, 505] on span "Documento: DU - DOCUMENTO UNICO 27950421" at bounding box center [327, 501] width 239 height 13
drag, startPoint x: 250, startPoint y: 481, endPoint x: 298, endPoint y: 481, distance: 48.3
click at [298, 481] on span "CUIL: 20279504217" at bounding box center [254, 485] width 92 height 13
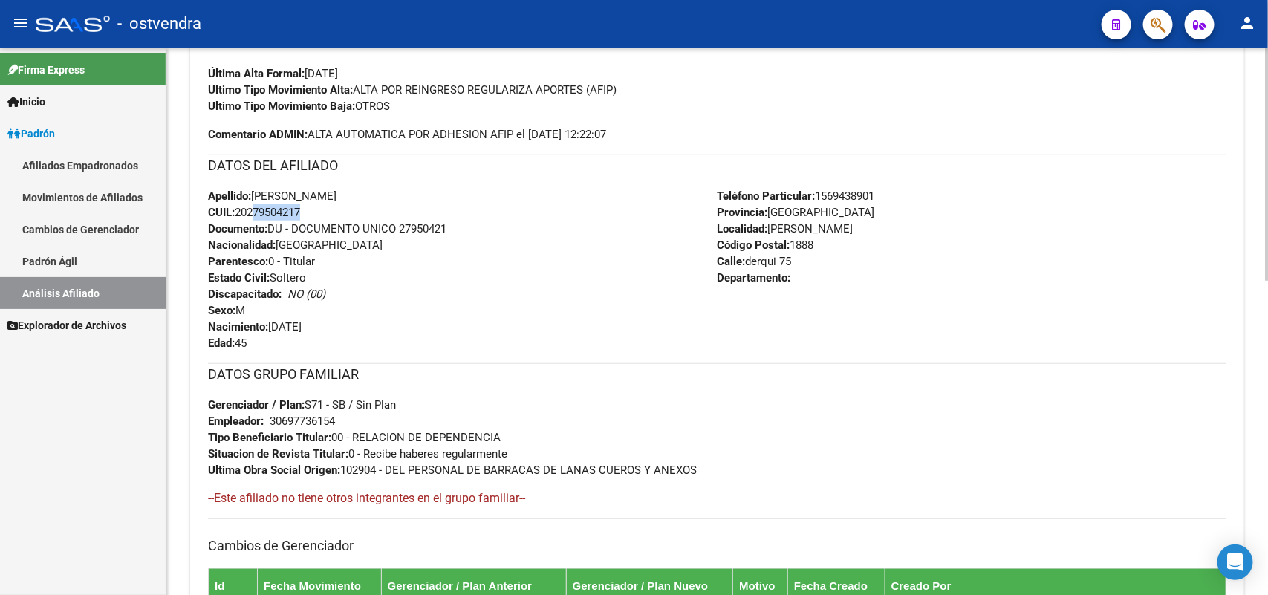
scroll to position [366, 0]
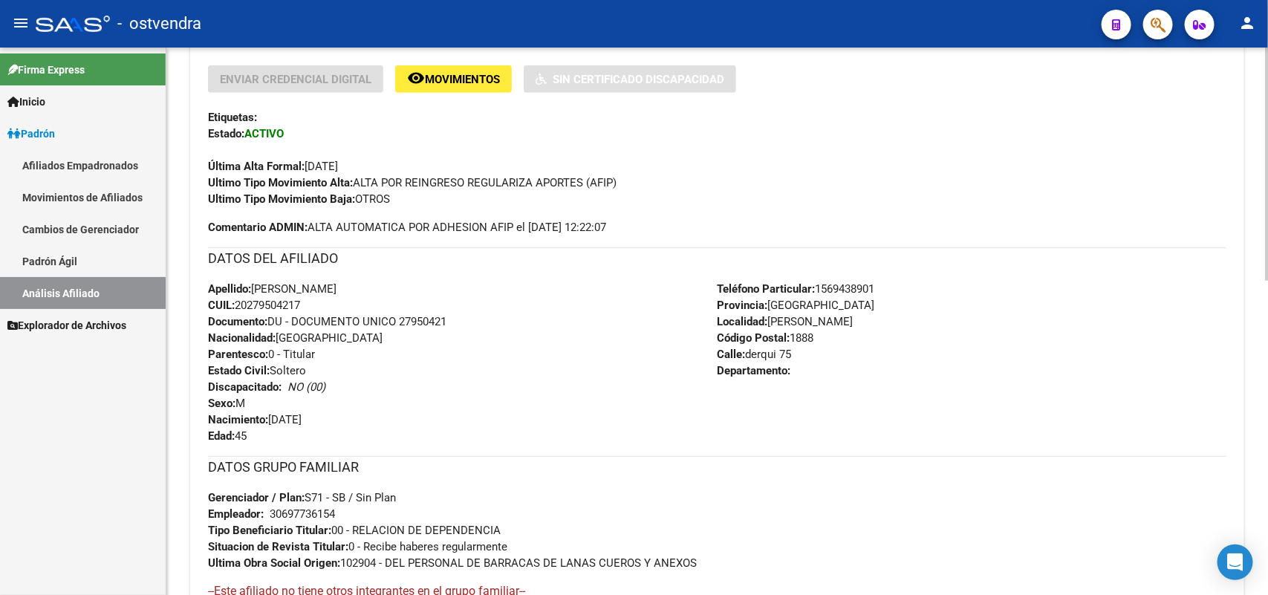
click at [332, 301] on div "Apellido: [PERSON_NAME]: 20279504217 Documento: DU - DOCUMENTO UNICO 27950421 N…" at bounding box center [463, 362] width 510 height 163
drag, startPoint x: 317, startPoint y: 302, endPoint x: 240, endPoint y: 297, distance: 76.7
click at [240, 297] on div "Apellido: [PERSON_NAME]: 20279504217 Documento: DU - DOCUMENTO UNICO 27950421 N…" at bounding box center [463, 362] width 510 height 163
drag, startPoint x: 671, startPoint y: 178, endPoint x: 650, endPoint y: 178, distance: 20.8
click at [656, 178] on div "Ultimo Tipo Movimiento Alta: ALTA POR REINGRESO REGULARIZA APORTES (AFIP)" at bounding box center [717, 183] width 1019 height 16
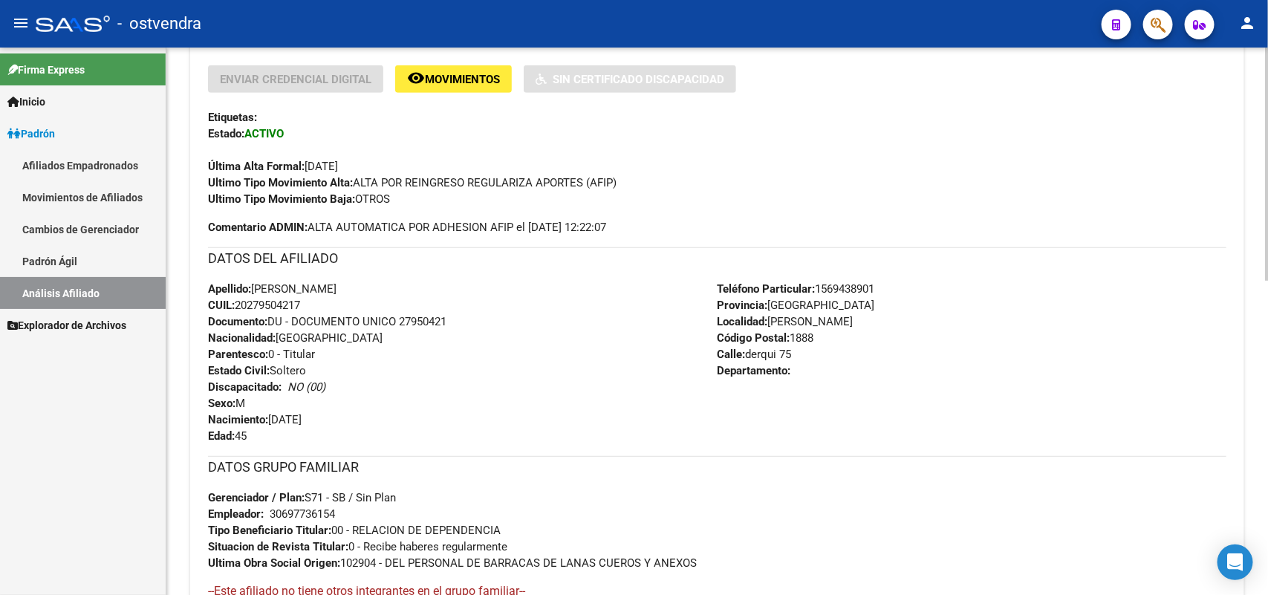
drag, startPoint x: 625, startPoint y: 182, endPoint x: 522, endPoint y: 444, distance: 281.6
click at [399, 181] on div "Ultimo Tipo Movimiento Alta: ALTA POR REINGRESO REGULARIZA APORTES (AFIP)" at bounding box center [717, 183] width 1019 height 16
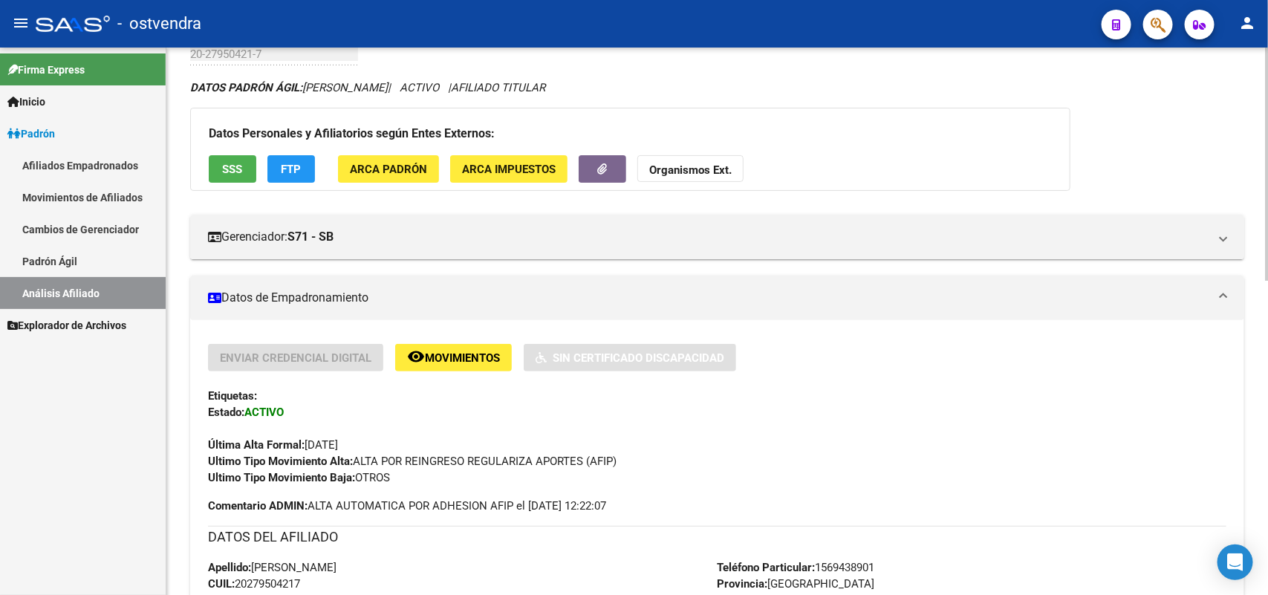
scroll to position [0, 0]
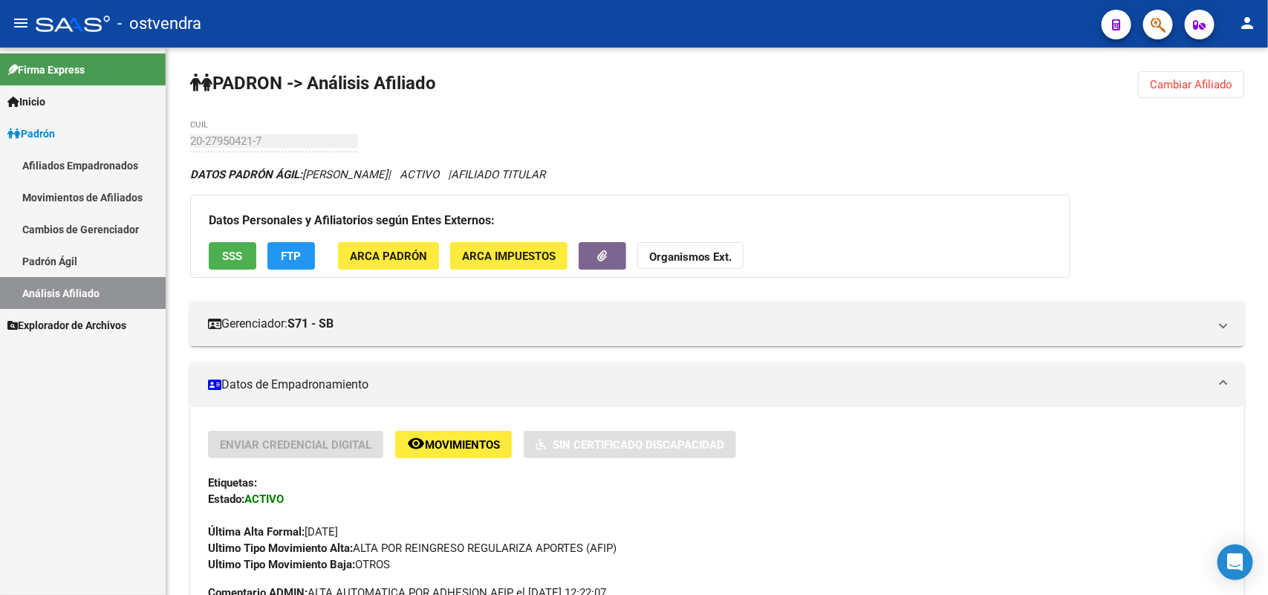
drag, startPoint x: 1163, startPoint y: 93, endPoint x: 732, endPoint y: 33, distance: 435.0
drag, startPoint x: 1200, startPoint y: 93, endPoint x: 1152, endPoint y: 88, distance: 47.8
click at [1200, 91] on button "Cambiar Afiliado" at bounding box center [1191, 84] width 106 height 27
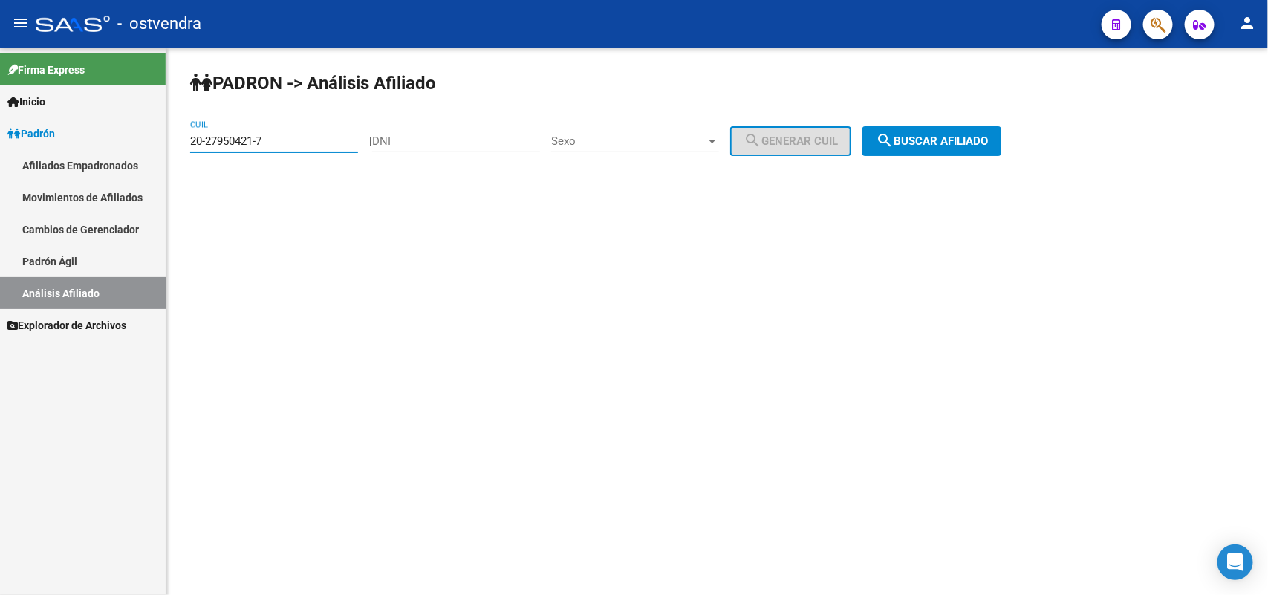
drag, startPoint x: 334, startPoint y: 139, endPoint x: 314, endPoint y: 142, distance: 20.3
click at [331, 140] on input "20-27950421-7" at bounding box center [274, 140] width 168 height 13
drag, startPoint x: 303, startPoint y: 142, endPoint x: 173, endPoint y: 146, distance: 130.1
click at [10, 129] on mat-sidenav-container "Firma Express Inicio Instructivos Contacto OS Padrón Afiliados Empadronados Mov…" at bounding box center [634, 322] width 1268 height 548
paste input "7-70492960-4"
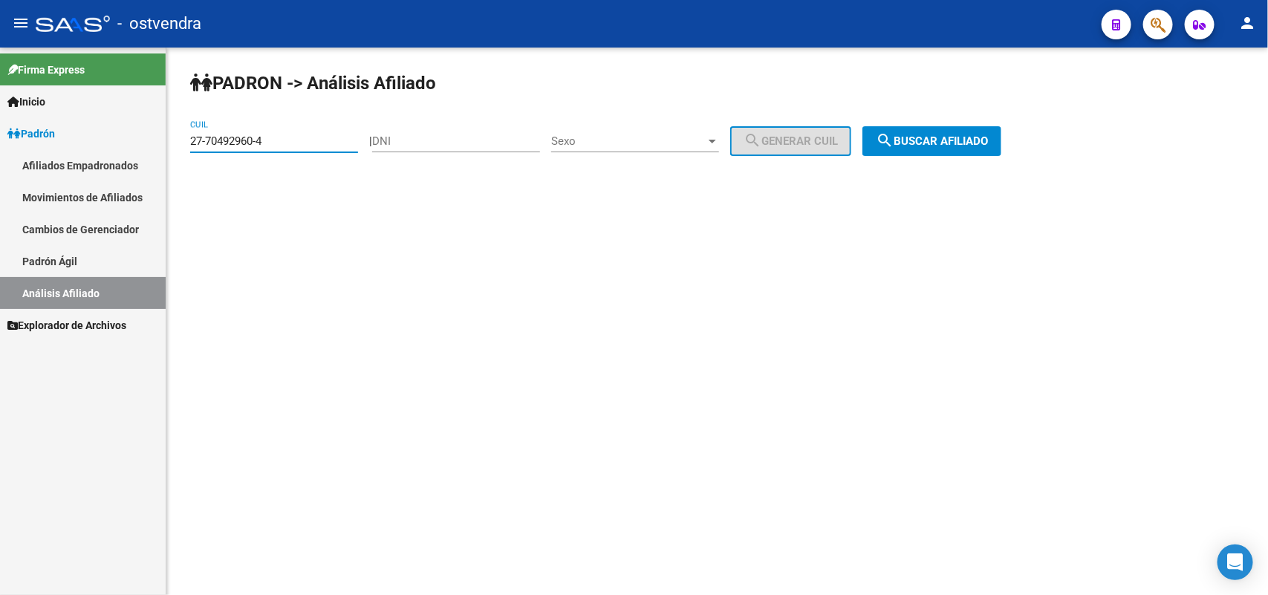
type input "27-70492960-4"
drag, startPoint x: 960, startPoint y: 157, endPoint x: 962, endPoint y: 142, distance: 15.0
click at [961, 146] on div "PADRON -> Análisis Afiliado 27-70492960-4 CUIL | DNI Sexo Sexo search Generar C…" at bounding box center [717, 126] width 1102 height 156
click at [963, 141] on span "search Buscar afiliado" at bounding box center [932, 140] width 112 height 13
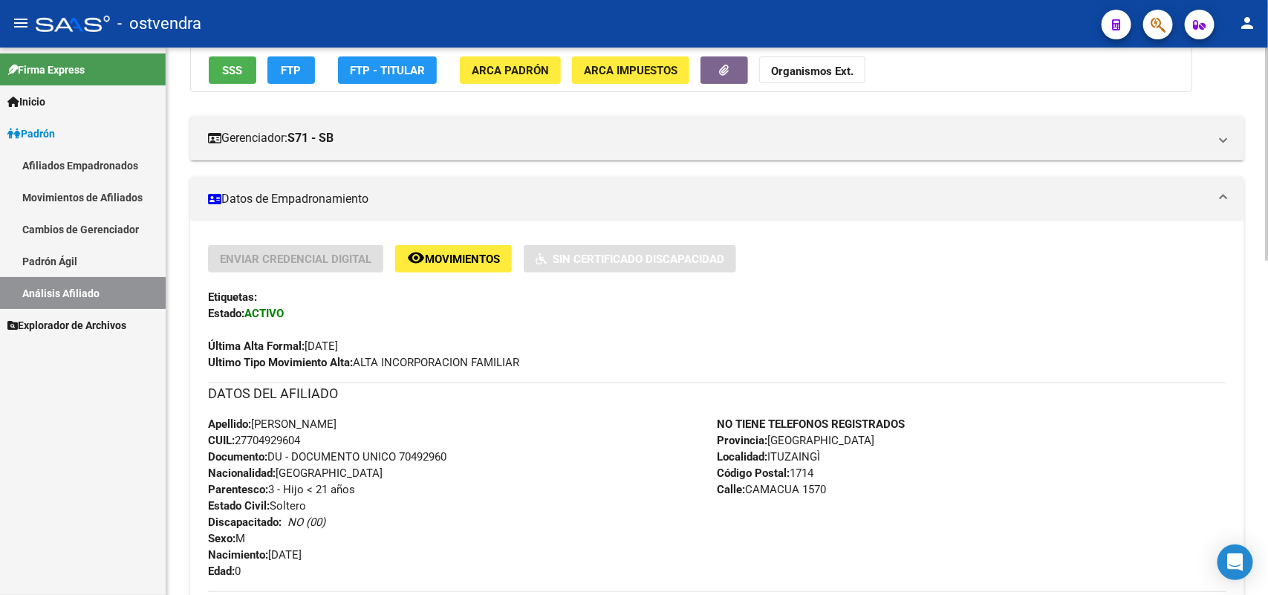
scroll to position [372, 0]
